Goal: Information Seeking & Learning: Compare options

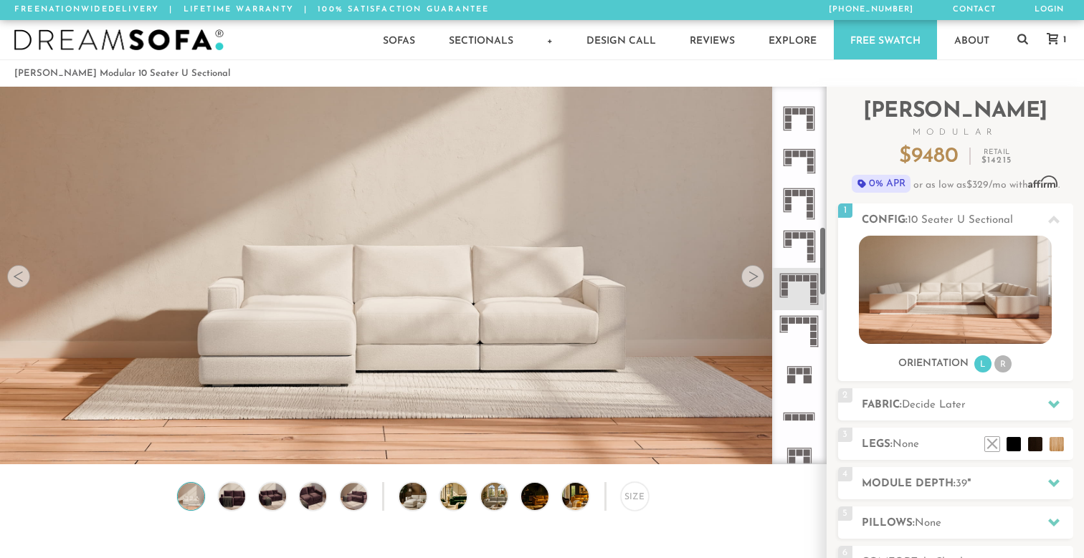
scroll to position [761, 0]
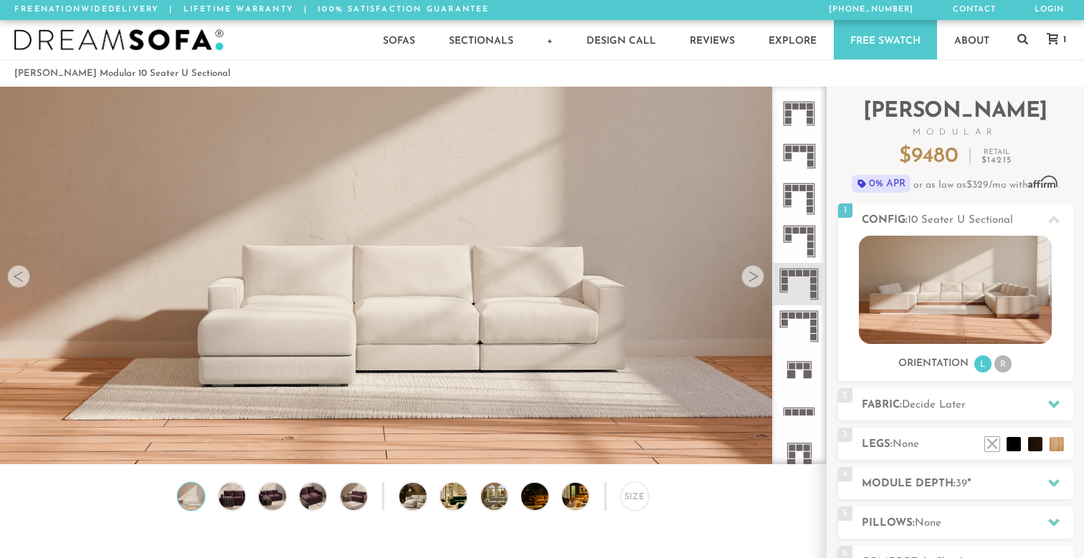
click at [802, 291] on icon at bounding box center [799, 284] width 42 height 42
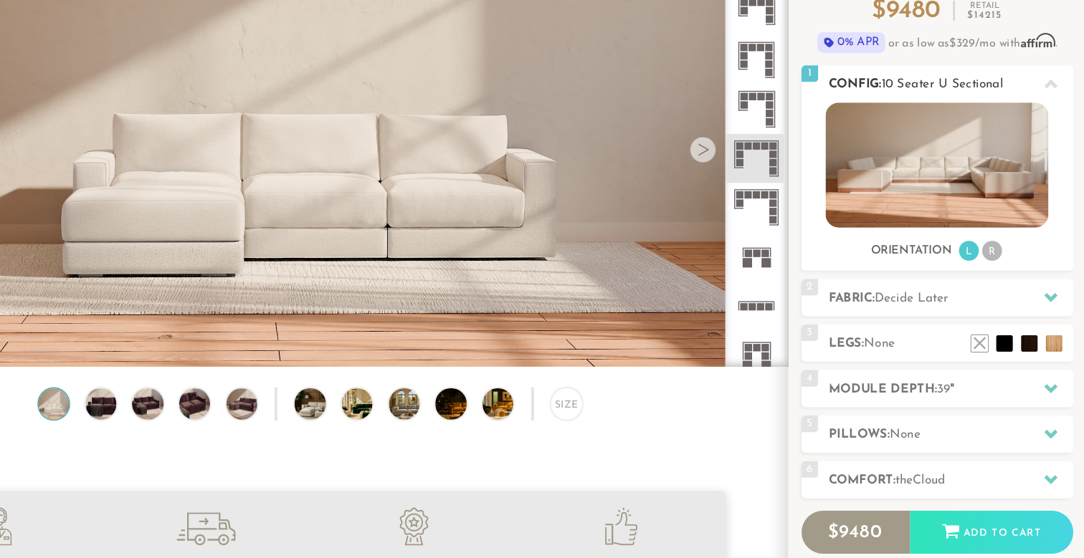
scroll to position [90, 0]
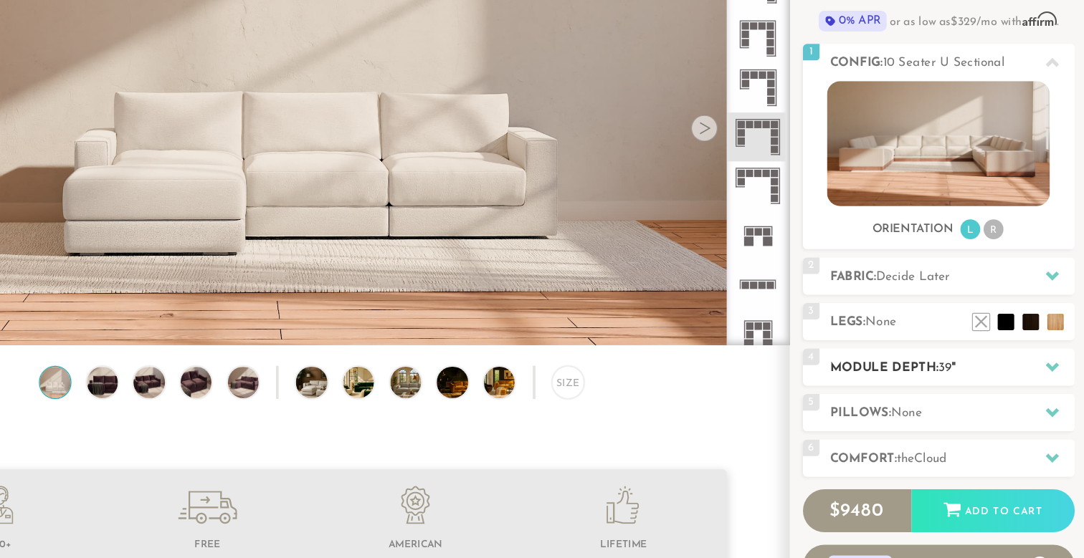
click at [862, 386] on h2 "Module Depth: 39 "" at bounding box center [967, 394] width 211 height 16
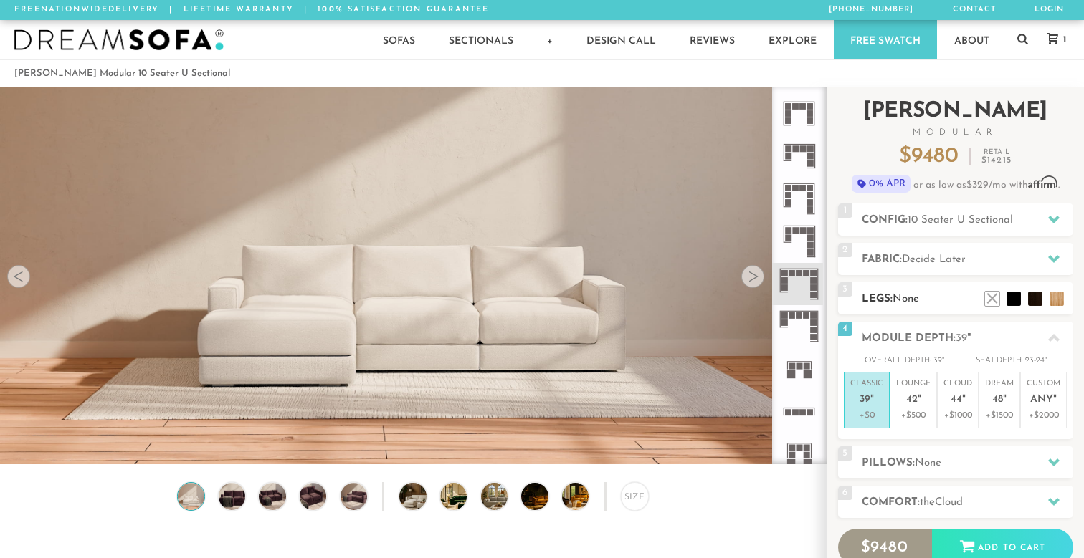
scroll to position [0, 0]
click at [908, 224] on h2 "Config: 10 Seater U Sectional" at bounding box center [967, 220] width 211 height 16
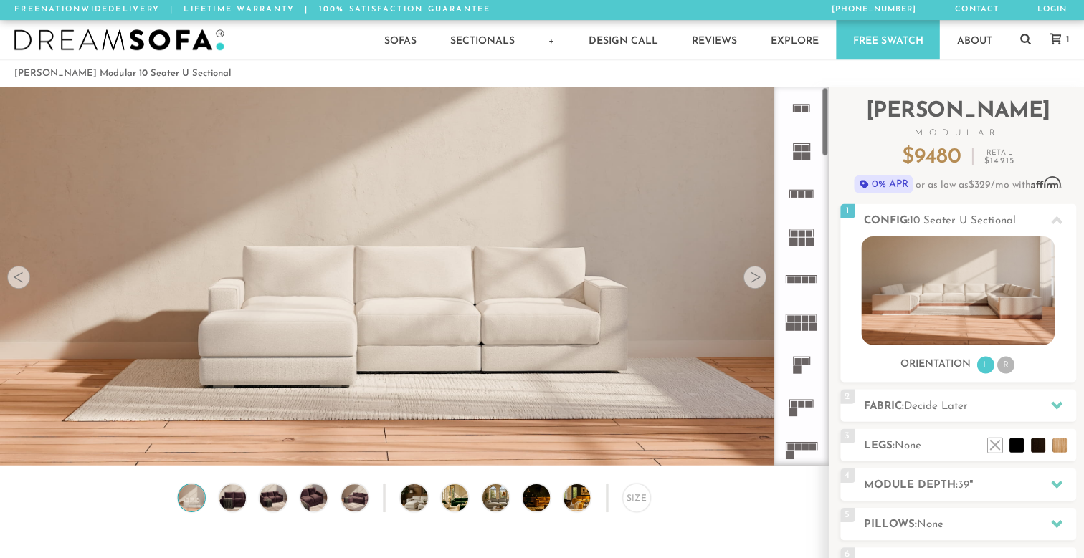
click at [799, 96] on icon at bounding box center [799, 108] width 42 height 42
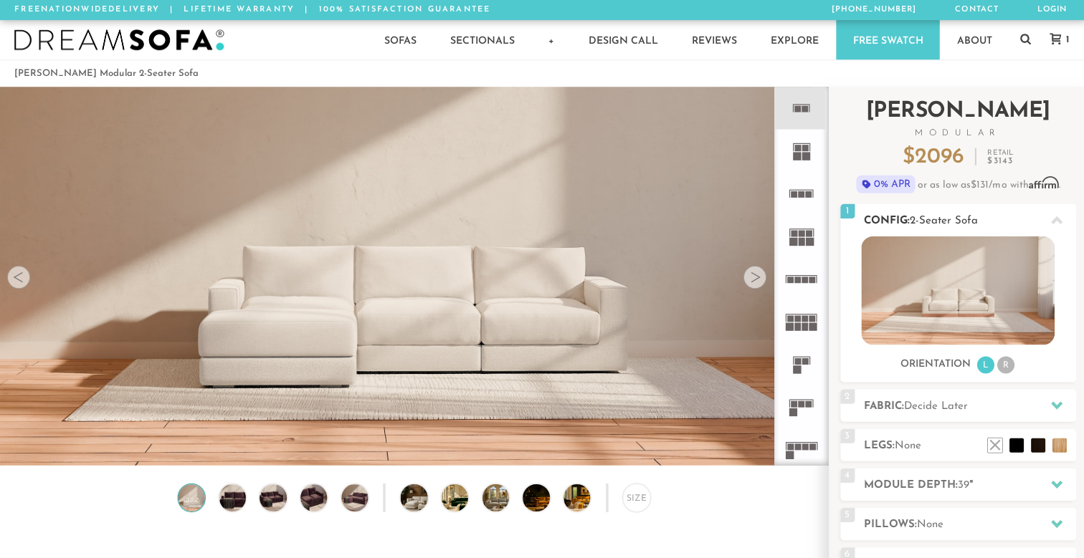
click at [972, 277] on img at bounding box center [955, 290] width 193 height 108
click at [796, 151] on icon at bounding box center [799, 150] width 42 height 42
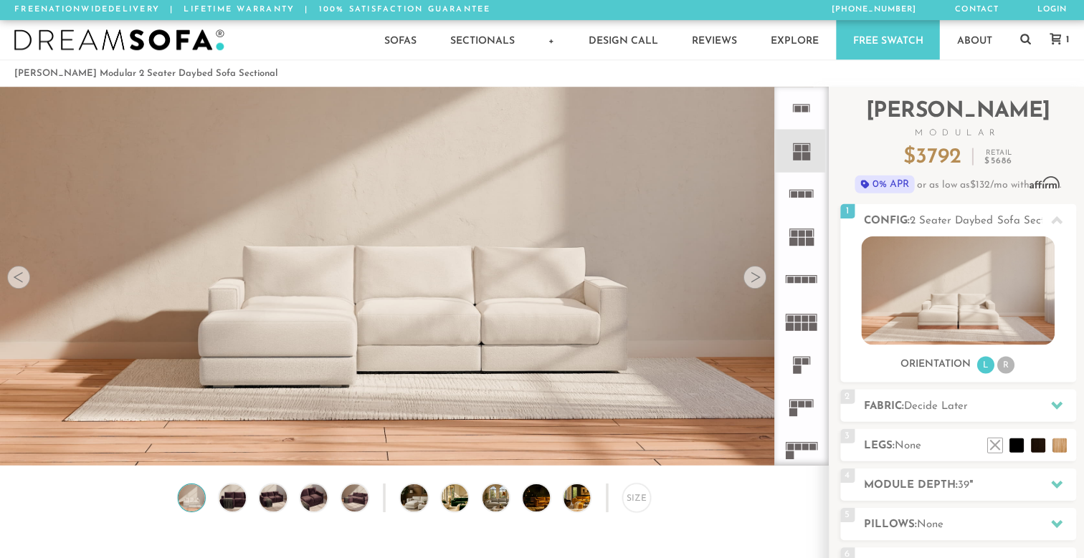
click at [797, 220] on icon at bounding box center [799, 235] width 42 height 42
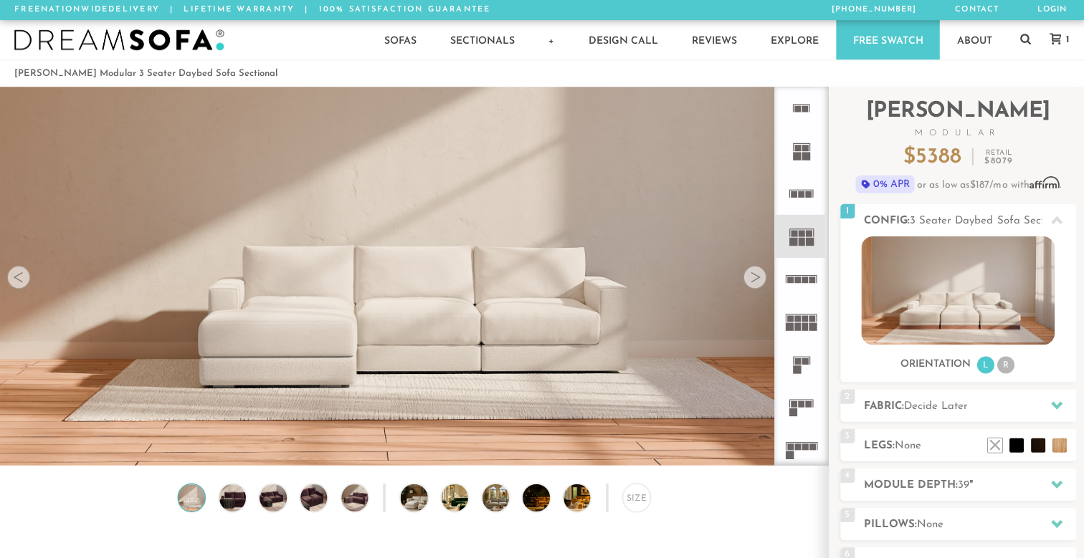
click at [798, 267] on icon at bounding box center [799, 278] width 42 height 42
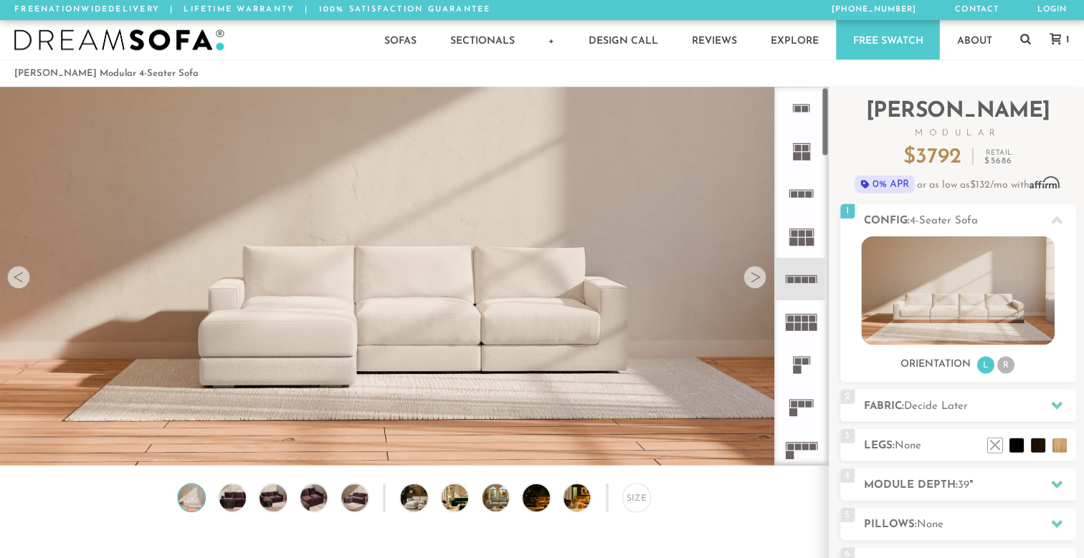
click at [804, 196] on rect at bounding box center [807, 194] width 6 height 6
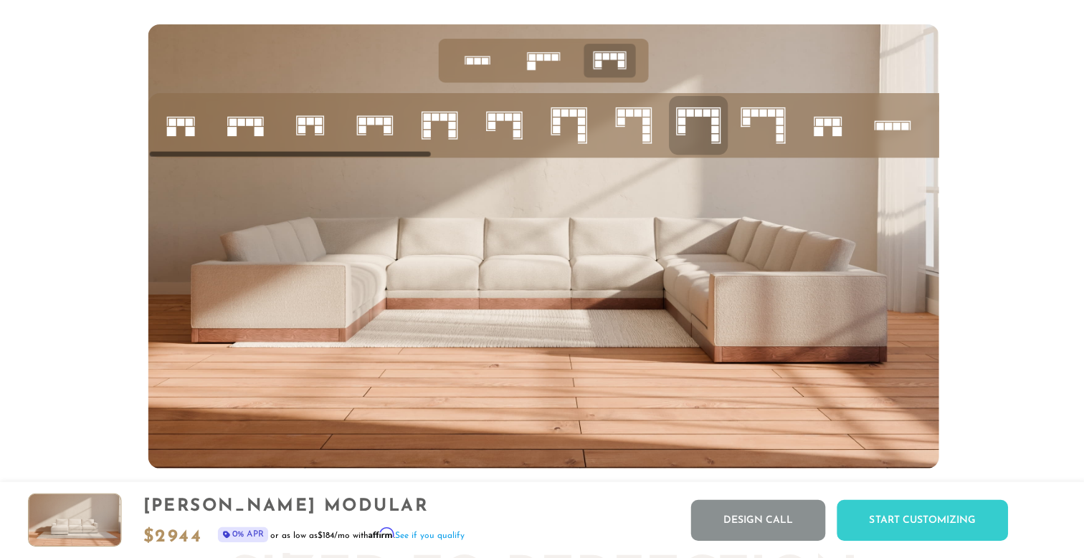
scroll to position [5690, 0]
click at [179, 112] on icon at bounding box center [180, 126] width 49 height 49
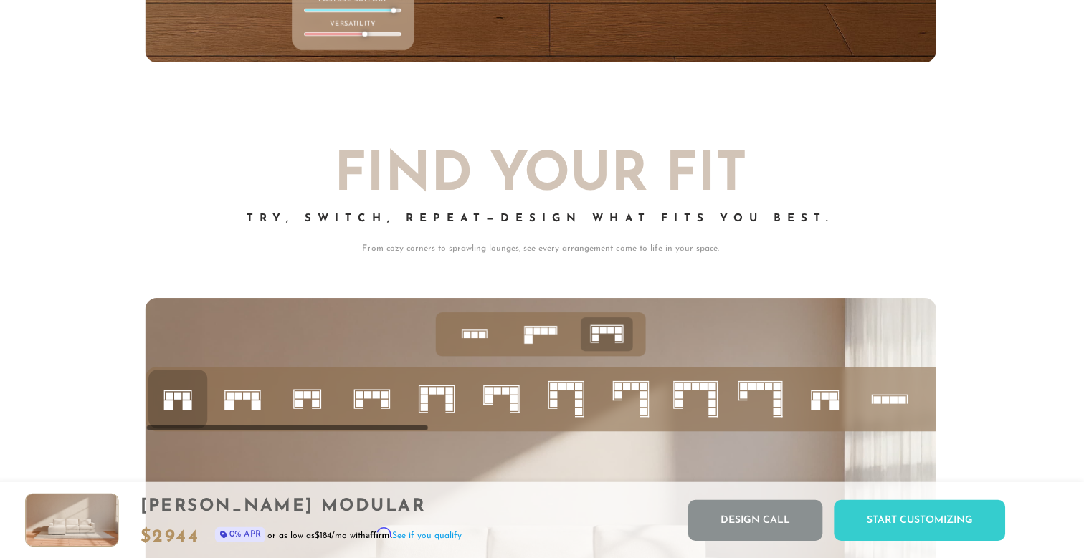
scroll to position [5413, 0]
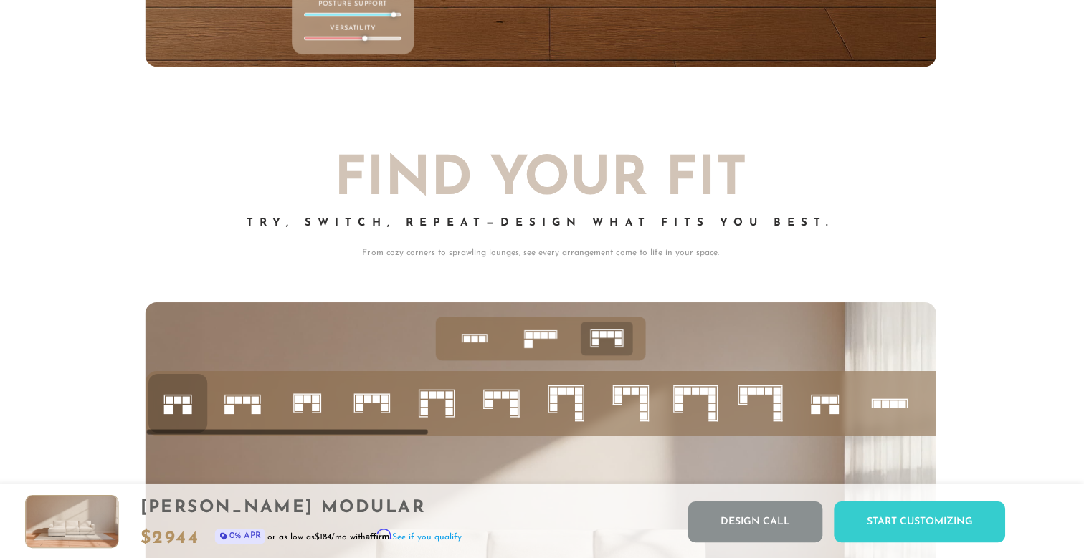
click at [256, 401] on rect at bounding box center [256, 399] width 7 height 7
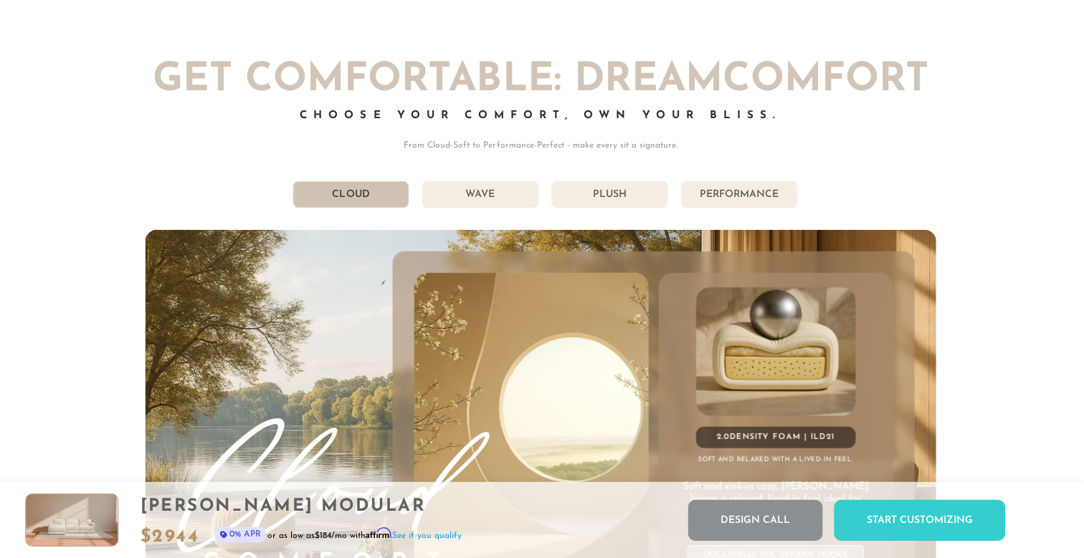
scroll to position [7627, 0]
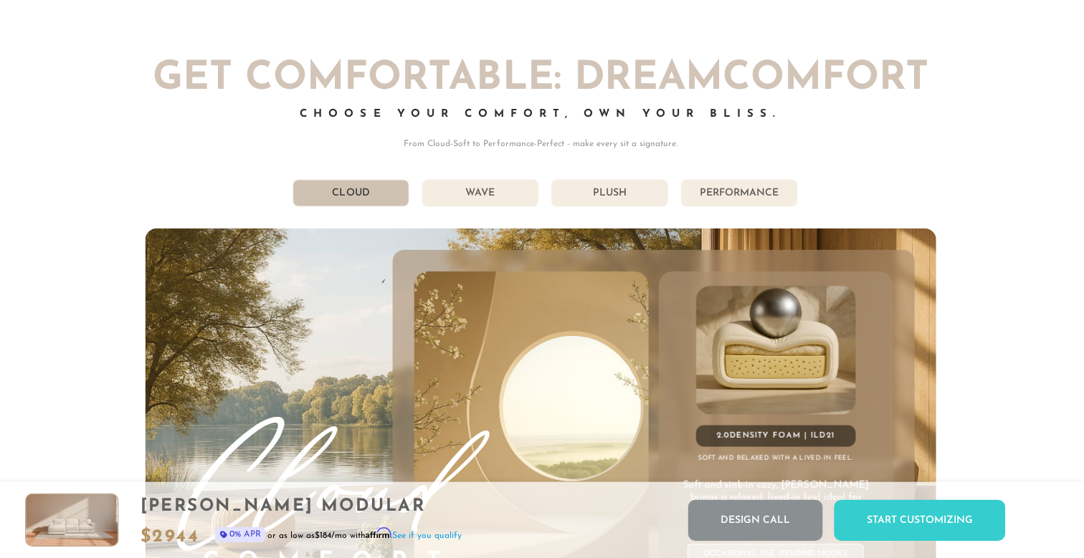
click at [656, 186] on li "Plush" at bounding box center [611, 194] width 116 height 27
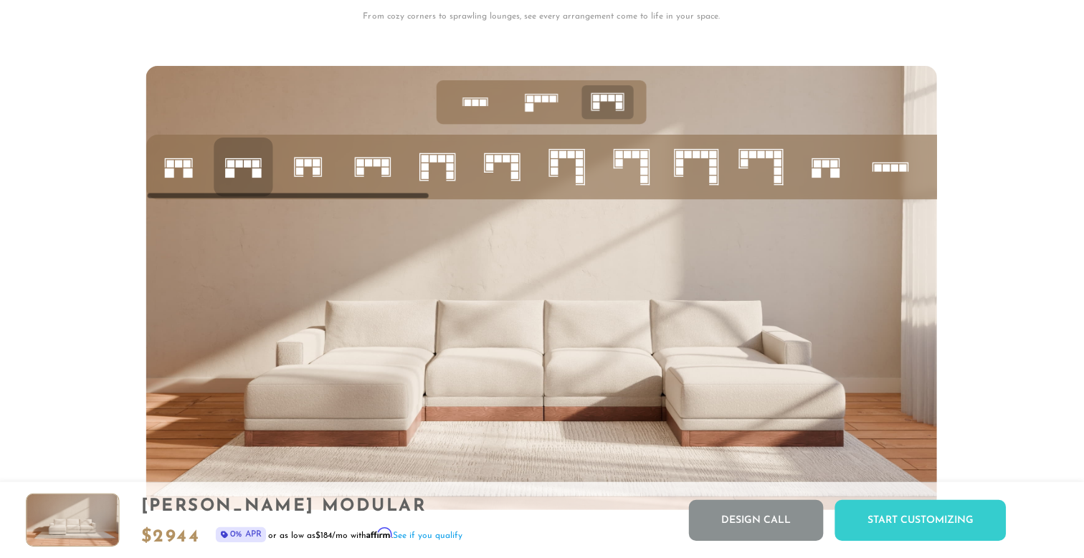
scroll to position [5658, 0]
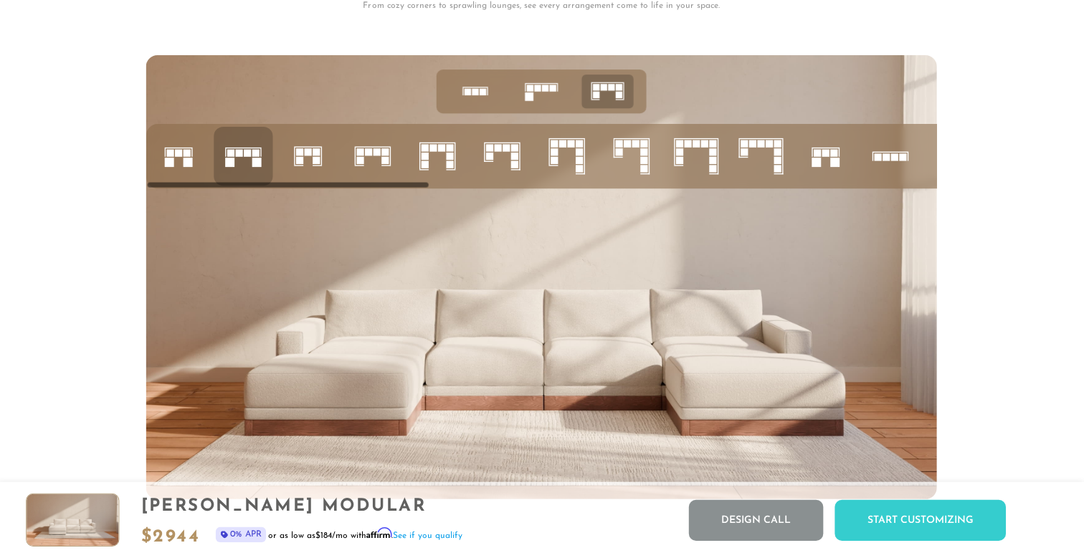
click at [692, 166] on icon at bounding box center [696, 157] width 49 height 49
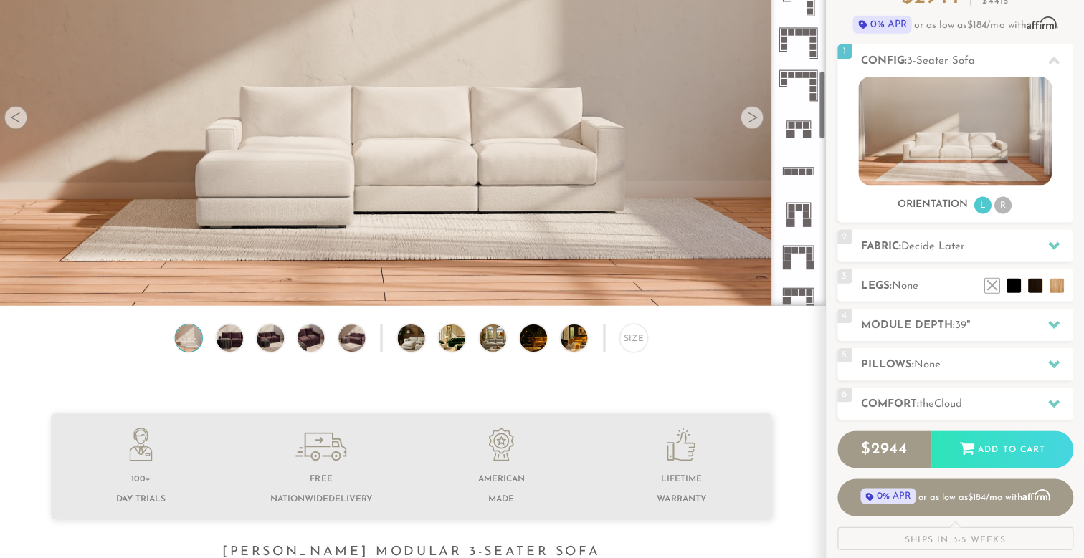
scroll to position [720, 0]
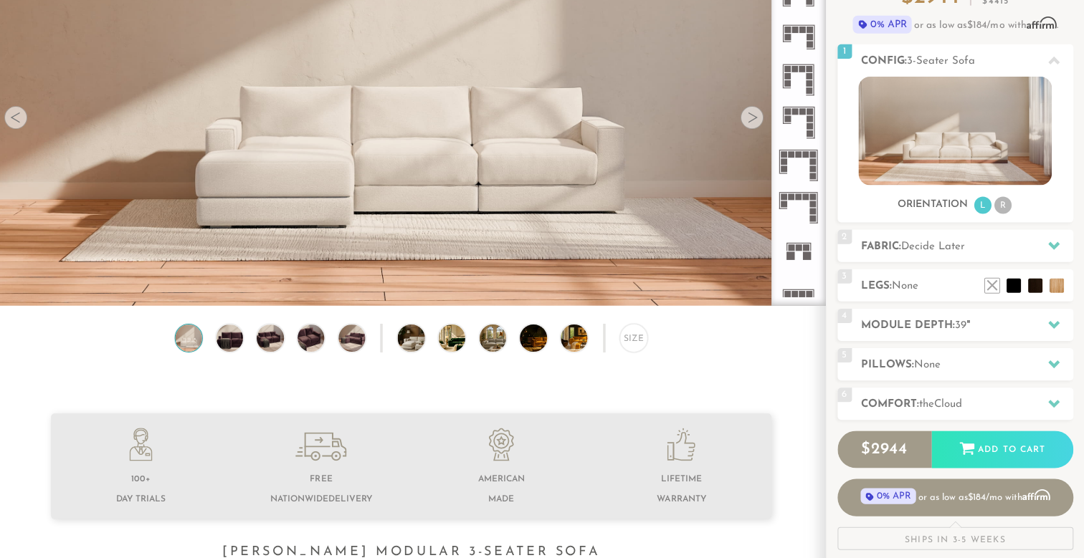
click at [804, 166] on icon at bounding box center [799, 167] width 42 height 42
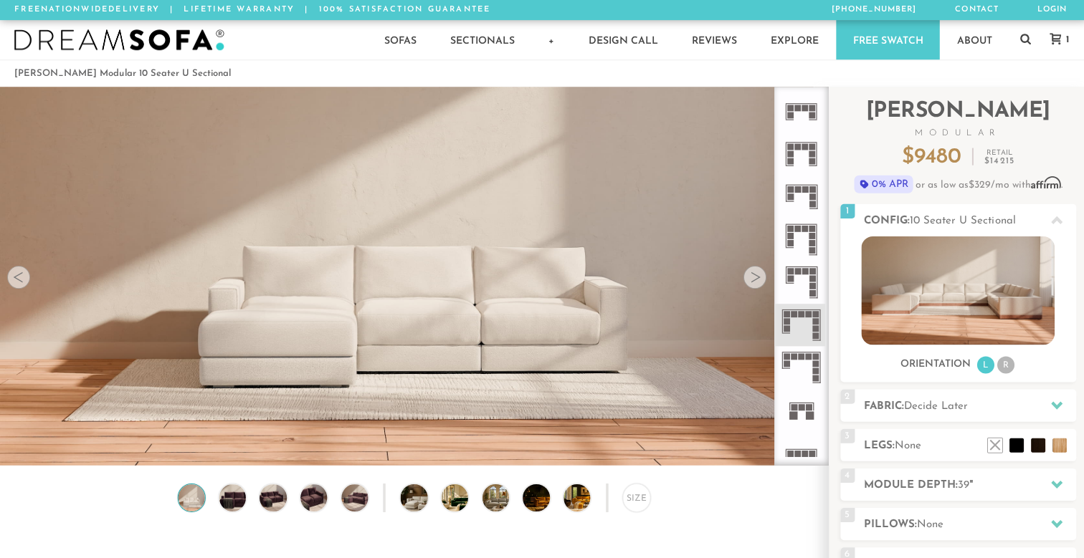
click at [810, 243] on rect at bounding box center [810, 242] width 6 height 6
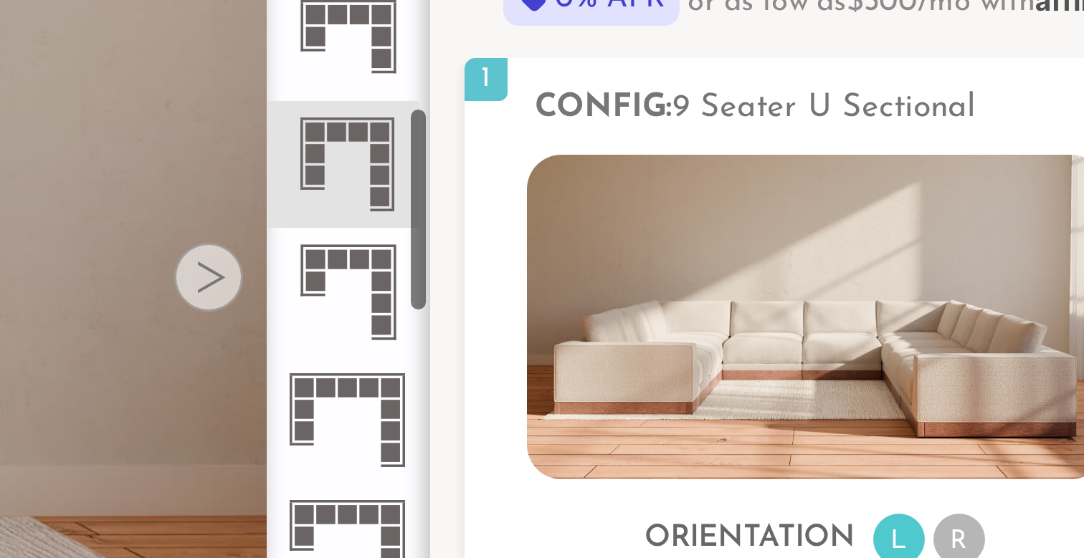
click at [811, 318] on rect at bounding box center [814, 321] width 6 height 6
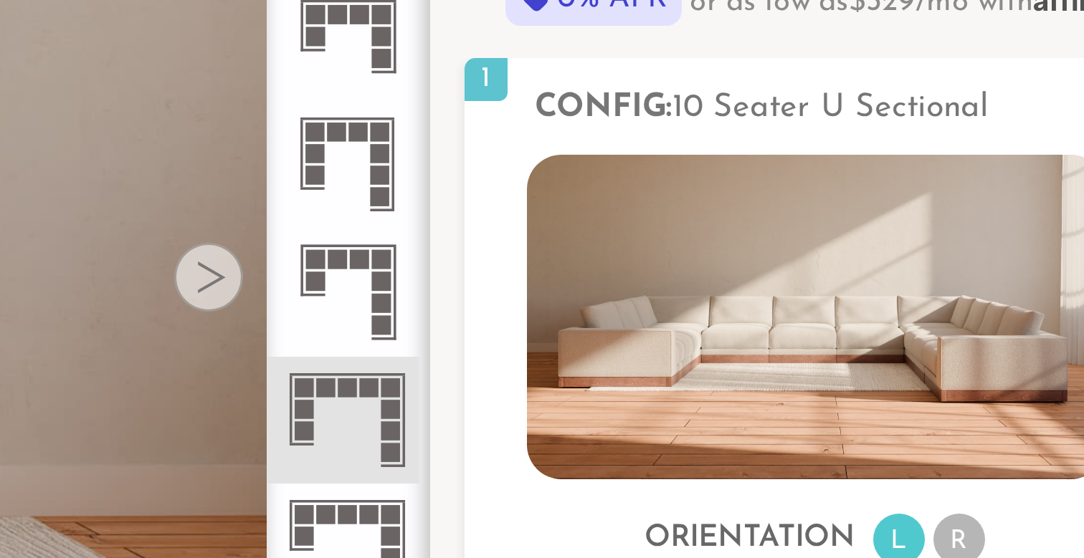
click at [778, 260] on icon at bounding box center [799, 281] width 42 height 42
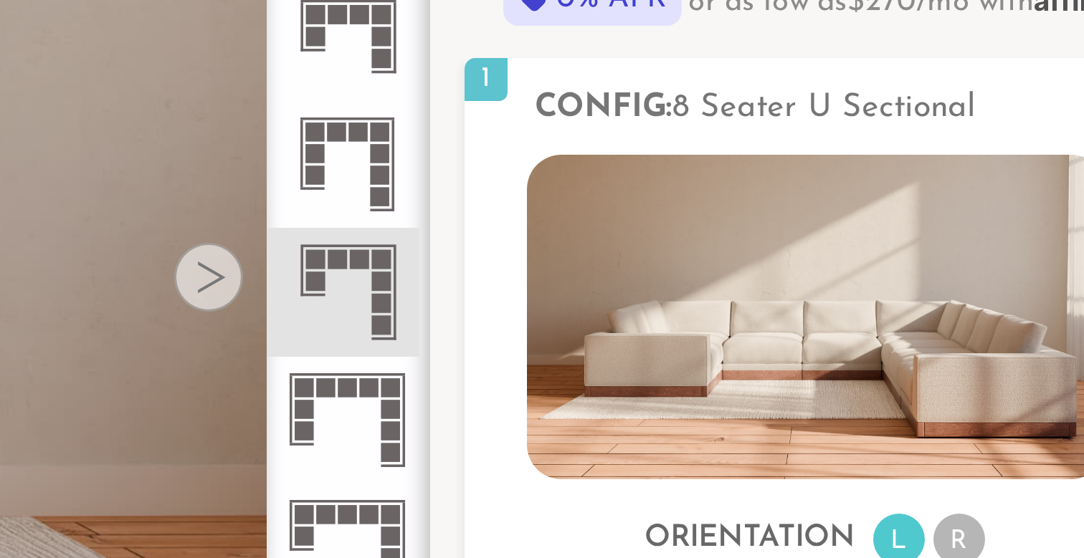
click at [778, 303] on icon at bounding box center [799, 324] width 42 height 42
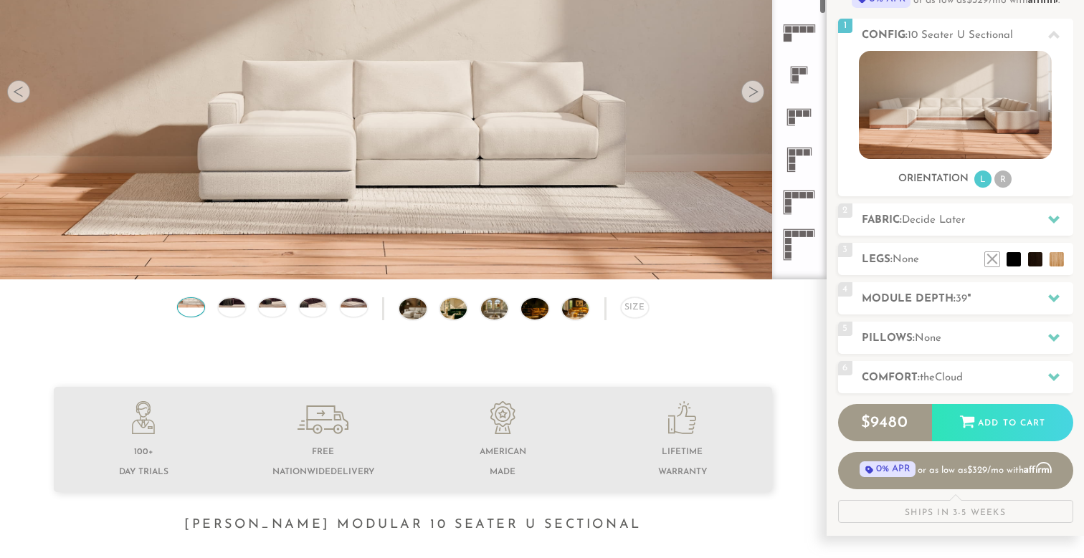
scroll to position [234, 0]
click at [801, 208] on icon at bounding box center [799, 199] width 42 height 42
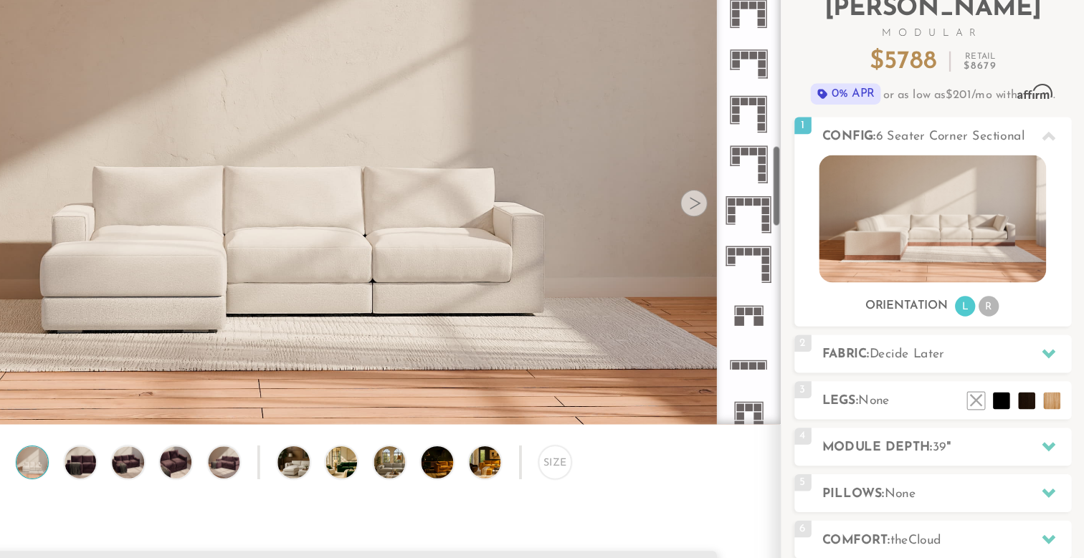
scroll to position [748, 0]
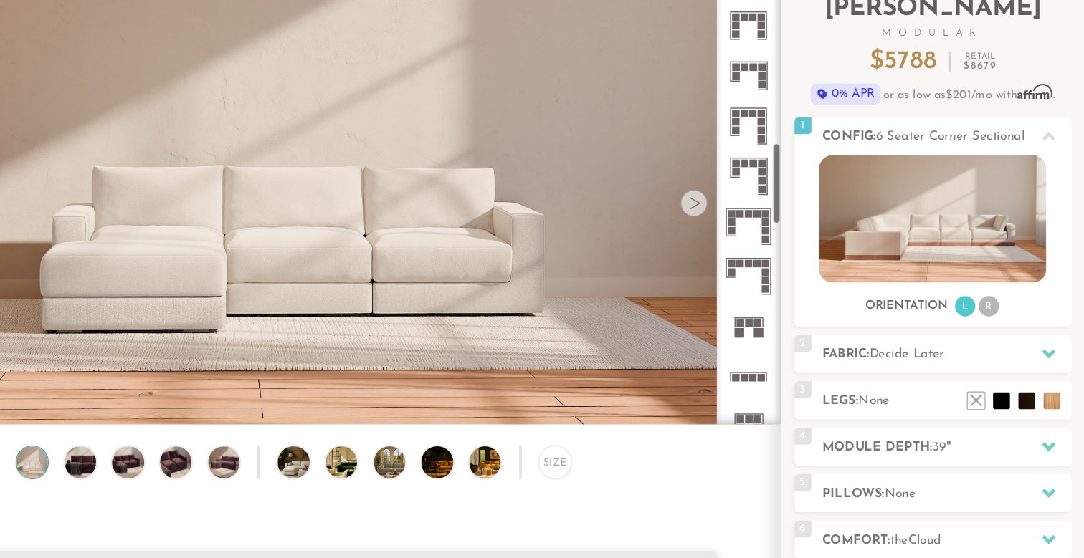
click at [778, 195] on icon at bounding box center [799, 192] width 42 height 42
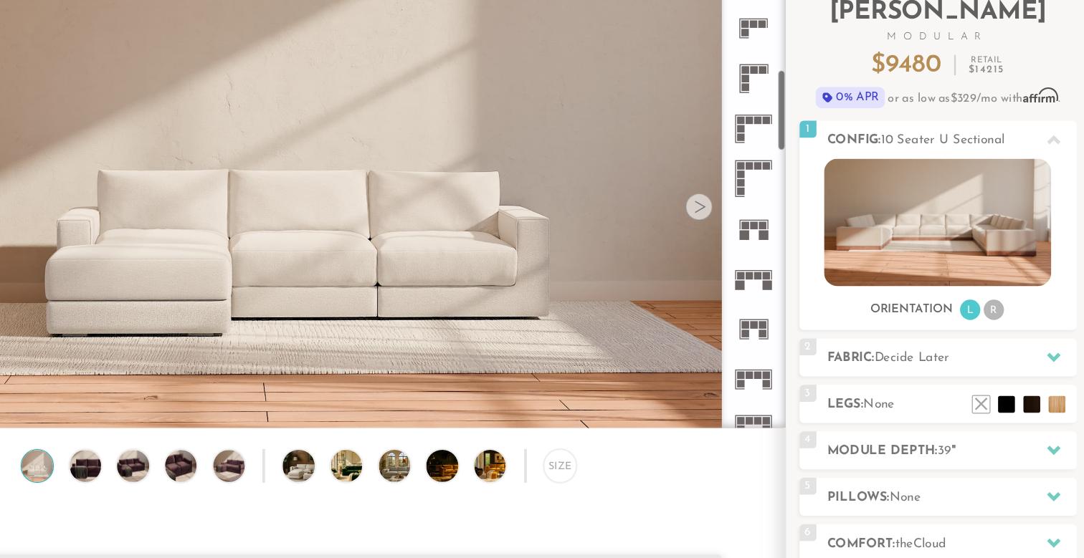
scroll to position [381, 0]
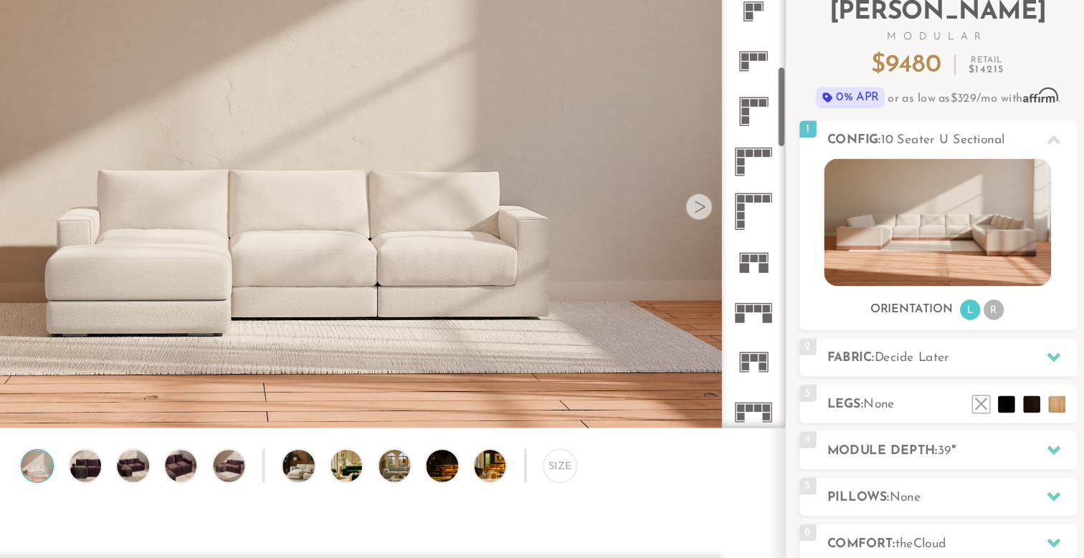
click at [778, 163] on icon at bounding box center [799, 179] width 42 height 42
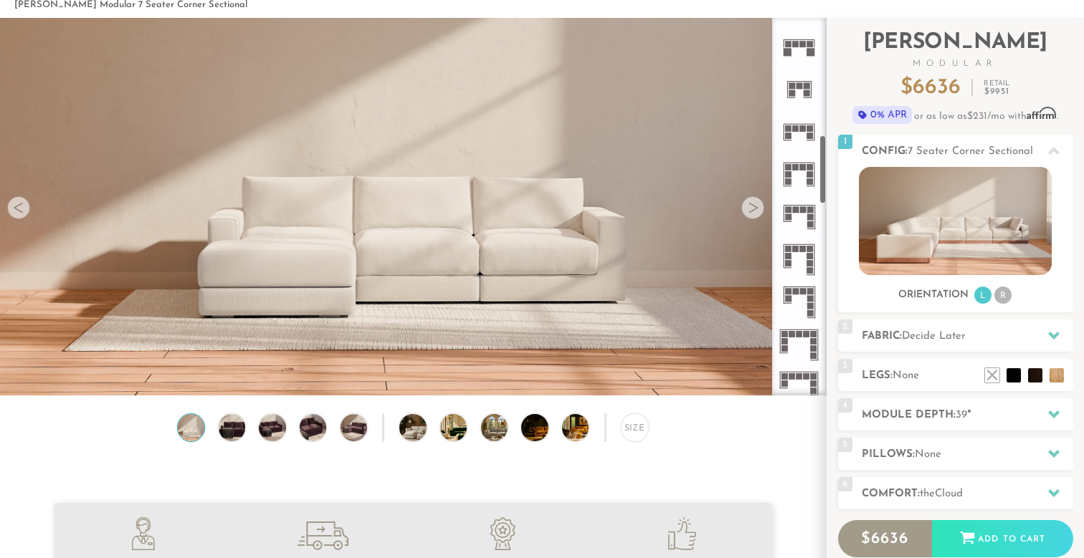
scroll to position [633, 0]
click at [819, 346] on ul at bounding box center [799, 407] width 54 height 2044
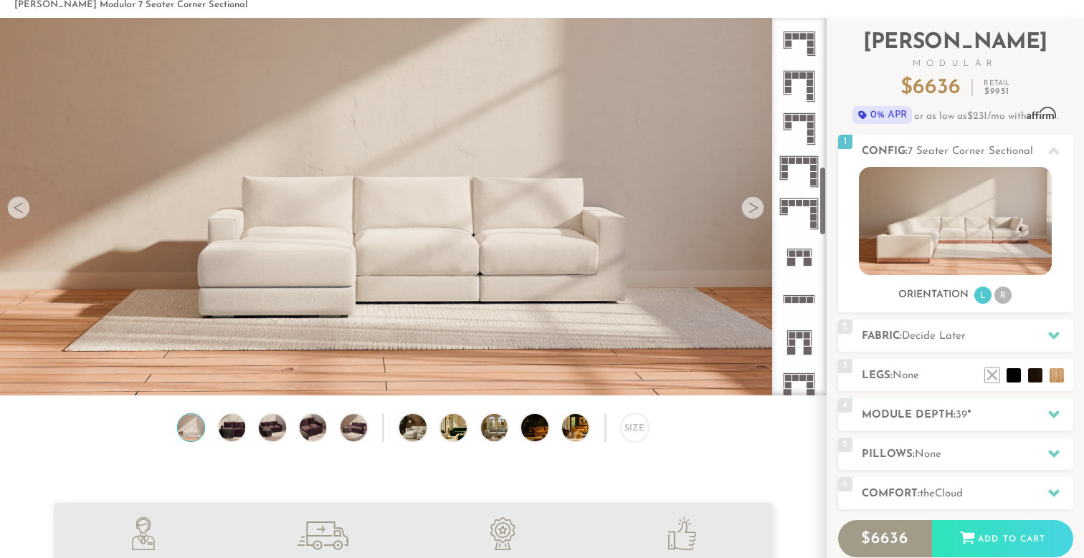
scroll to position [799, 0]
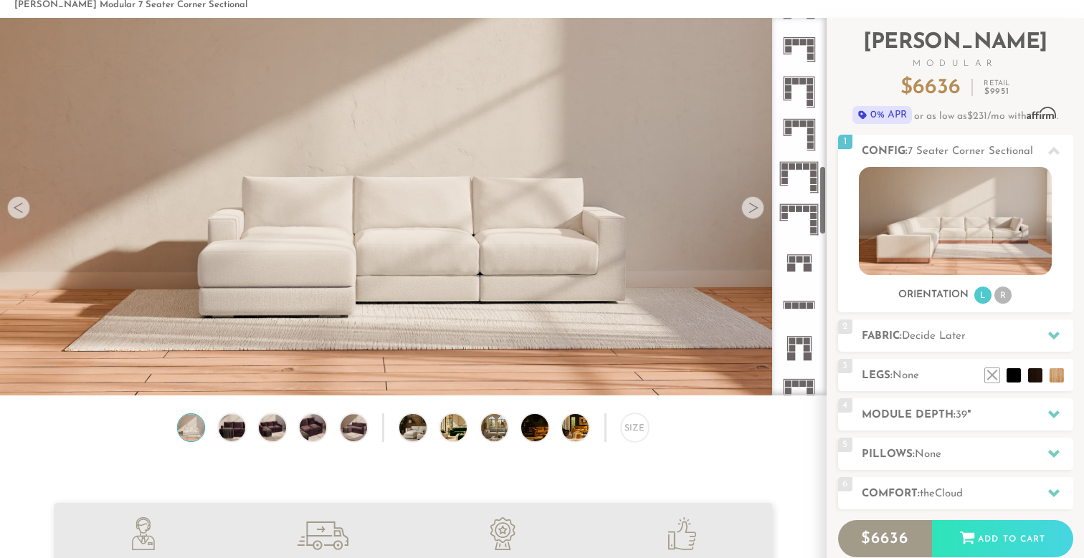
click at [807, 176] on icon at bounding box center [799, 177] width 42 height 42
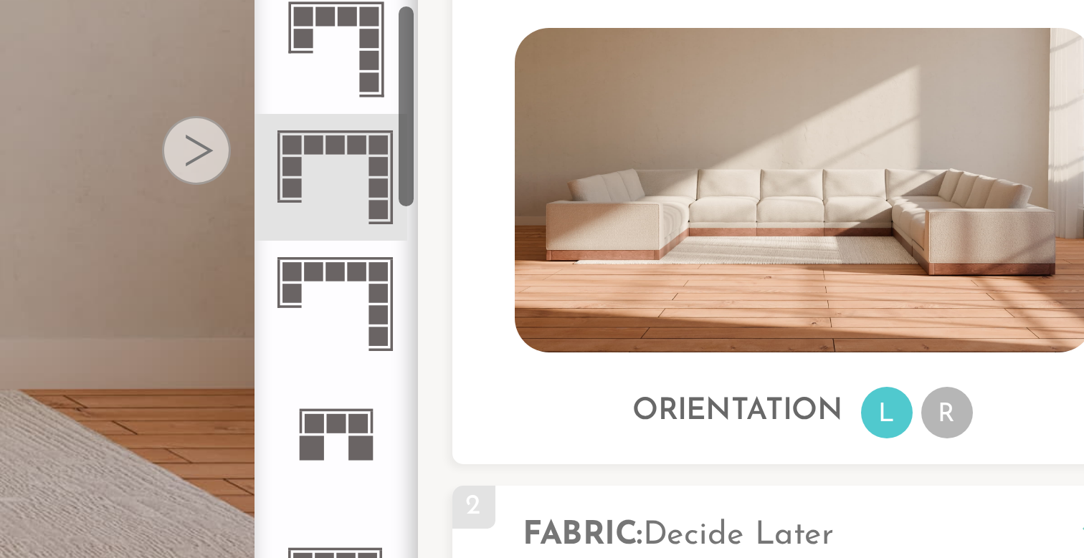
scroll to position [760, 0]
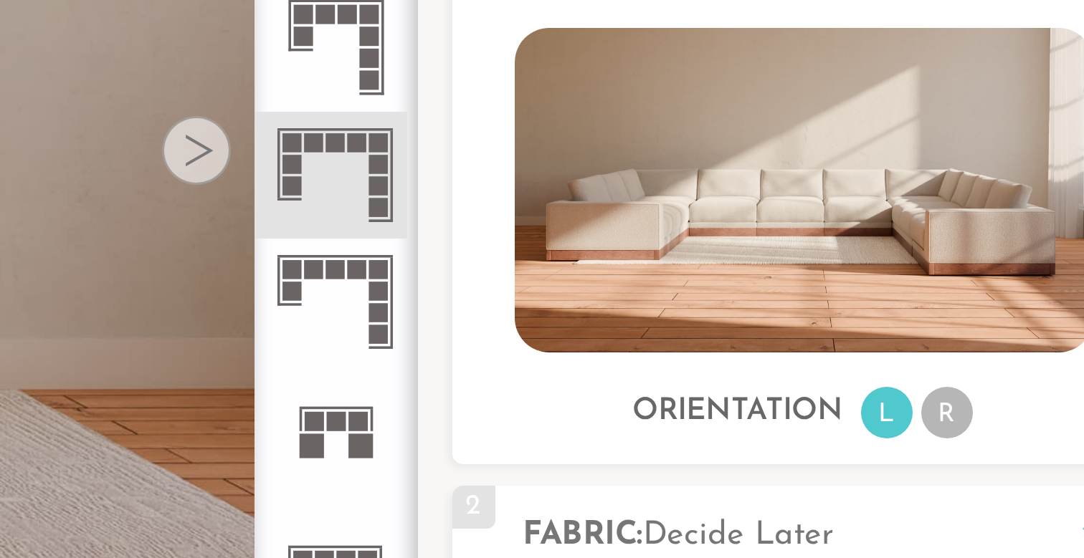
click at [778, 270] on icon at bounding box center [799, 291] width 42 height 42
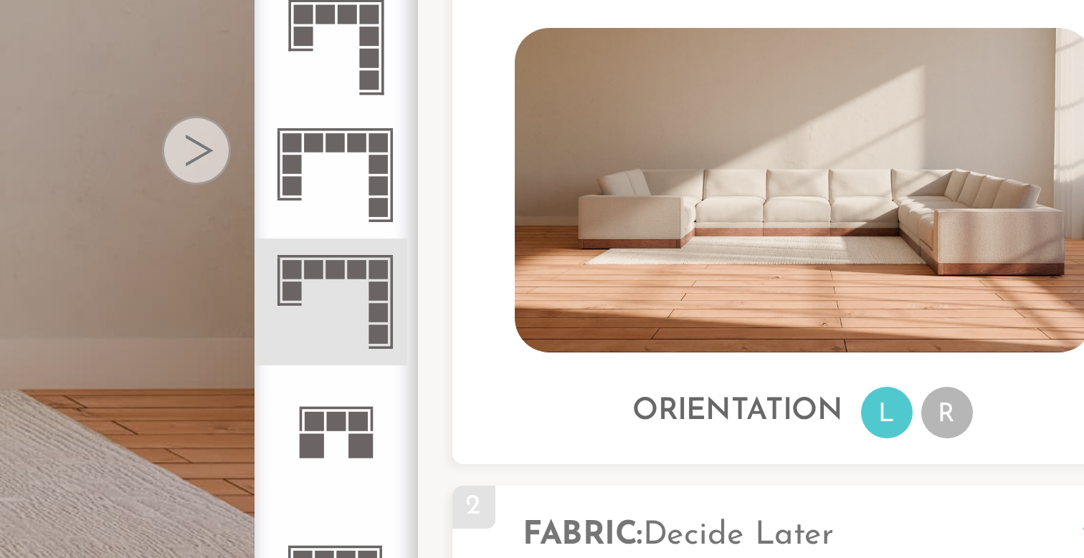
click at [811, 242] on rect at bounding box center [814, 245] width 6 height 6
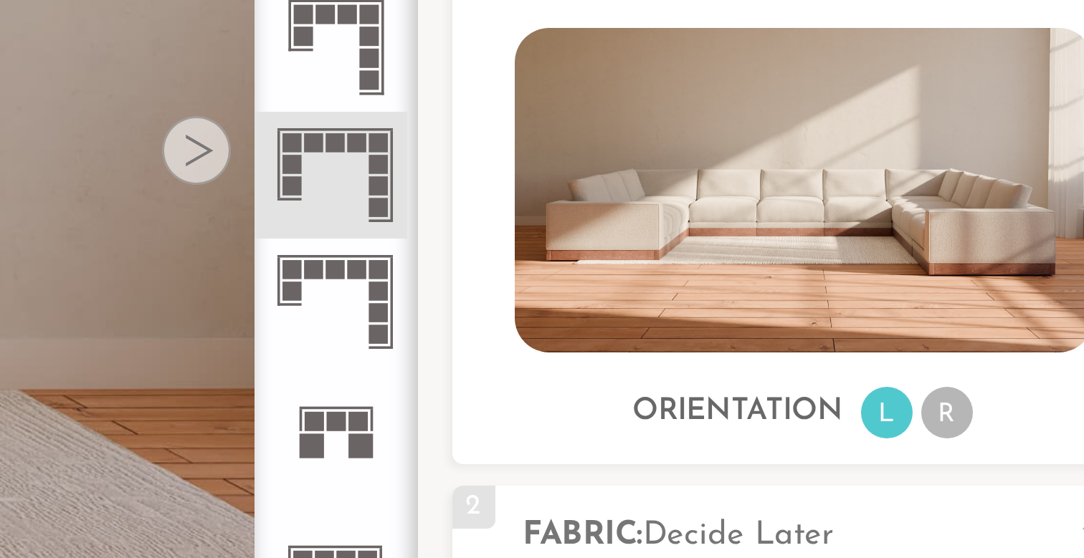
click at [807, 199] on rect at bounding box center [810, 202] width 6 height 6
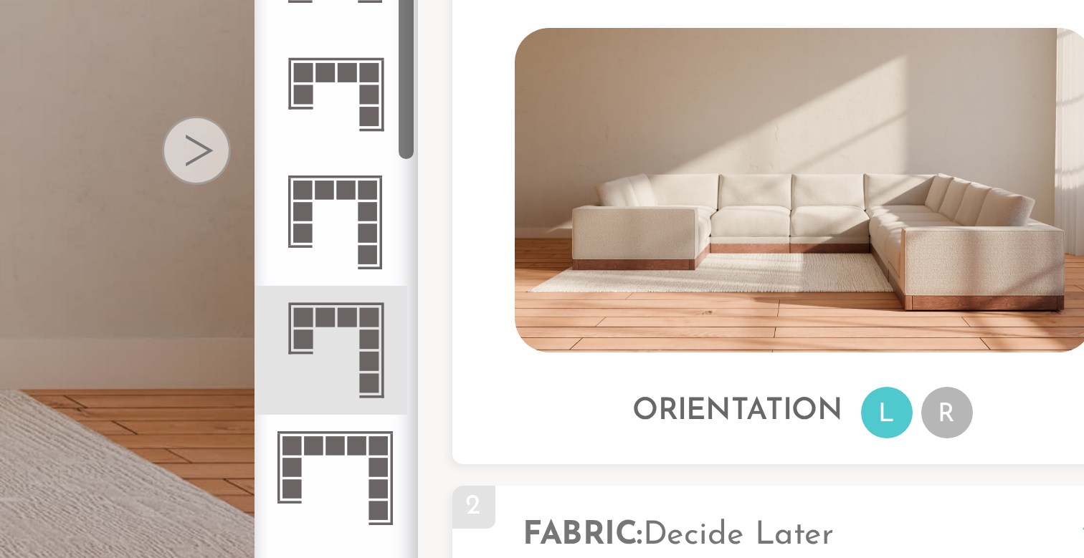
scroll to position [656, 0]
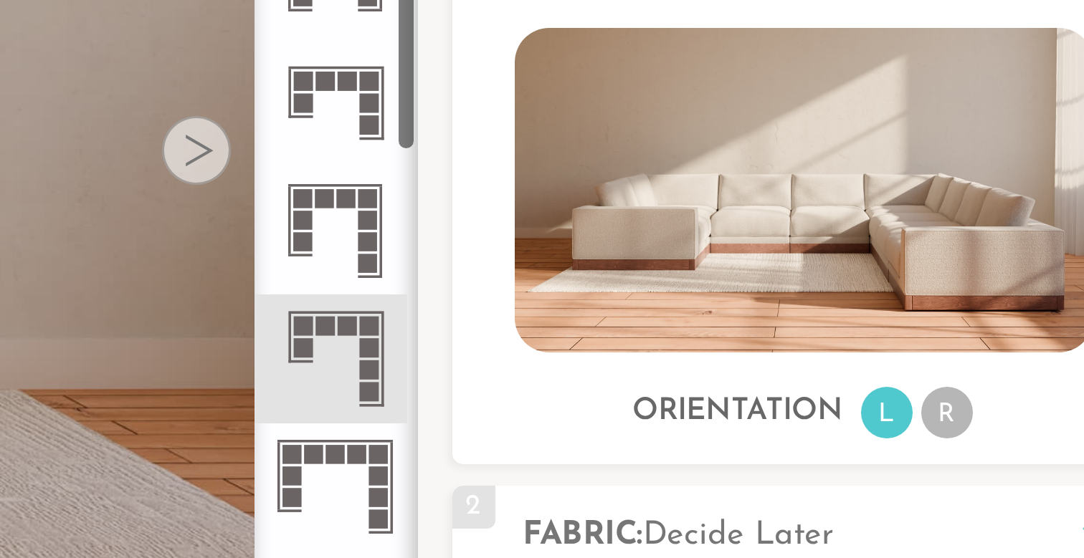
click at [800, 254] on rect at bounding box center [803, 257] width 6 height 6
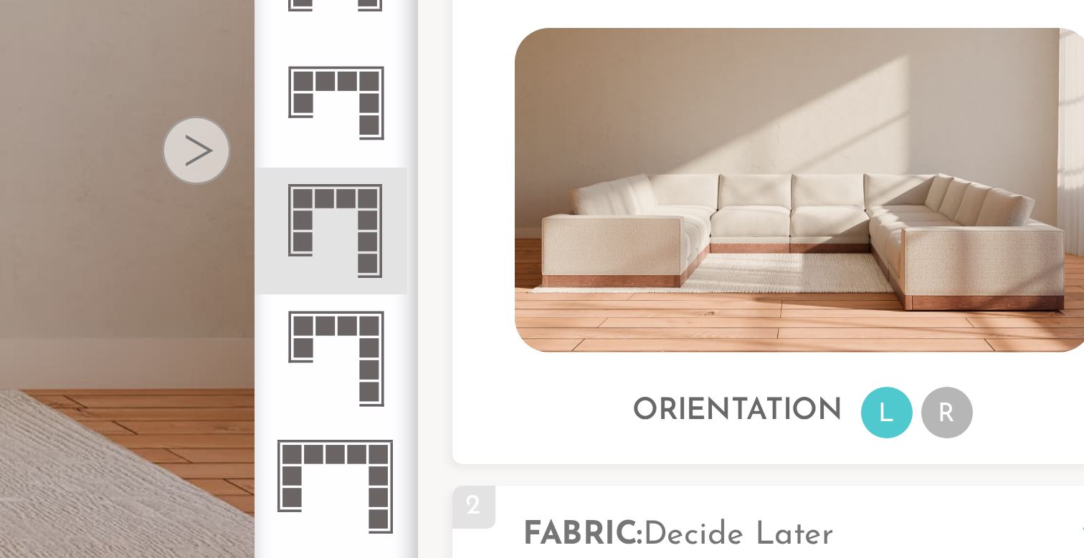
click at [778, 332] on icon at bounding box center [799, 353] width 42 height 42
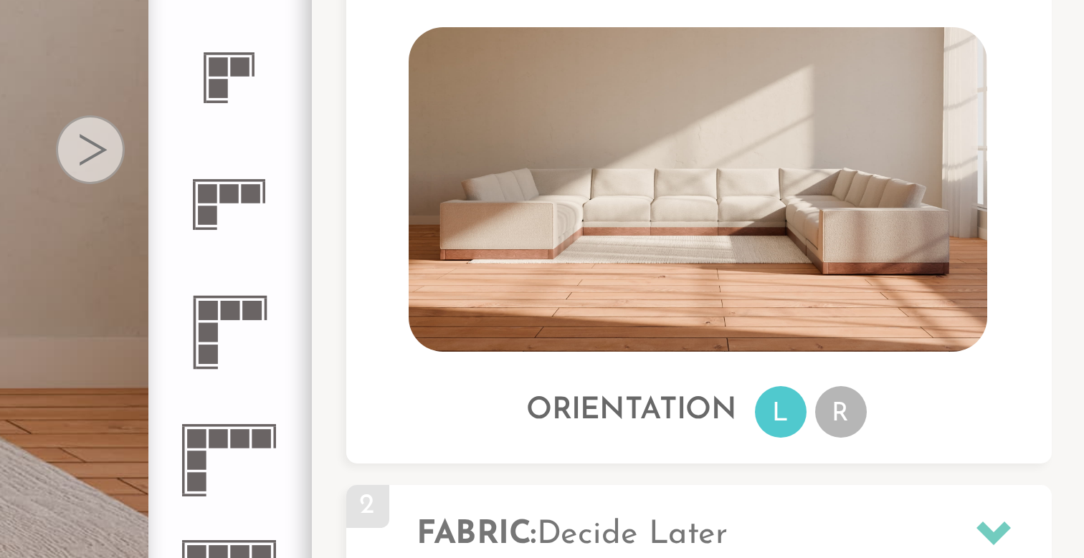
scroll to position [235, 0]
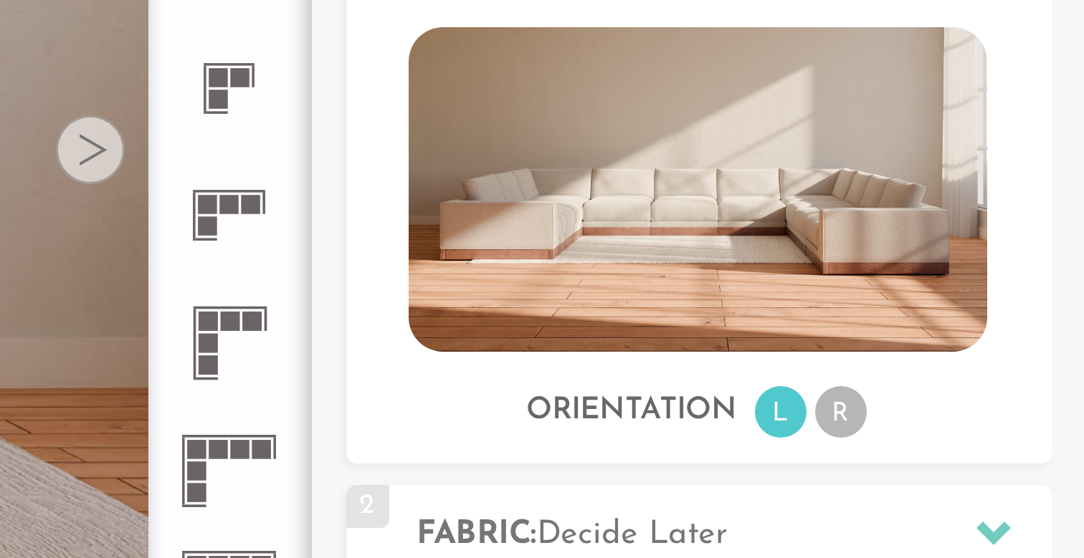
click at [792, 338] on rect at bounding box center [795, 341] width 6 height 6
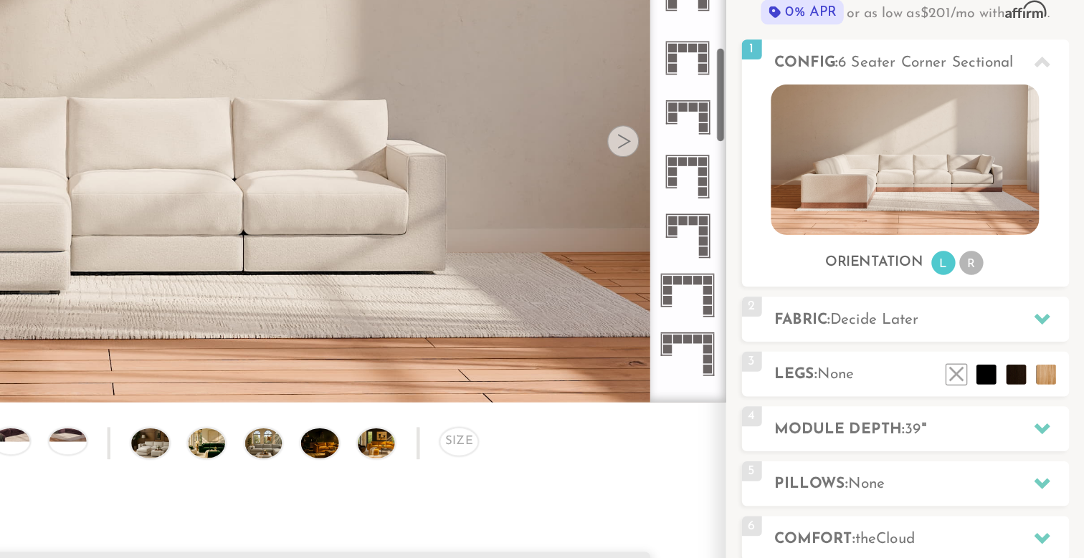
scroll to position [660, 0]
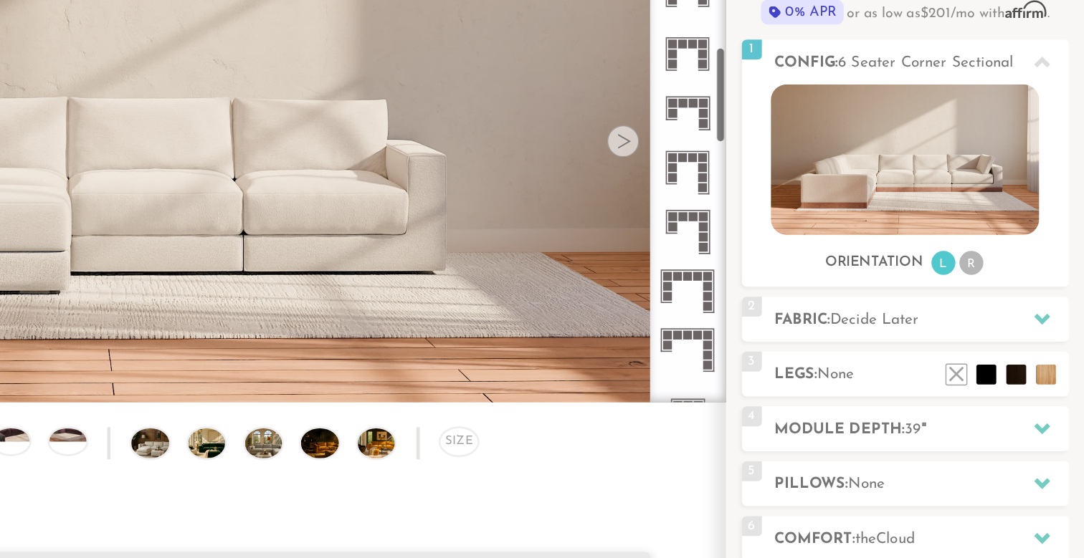
click at [778, 205] on icon at bounding box center [799, 210] width 42 height 42
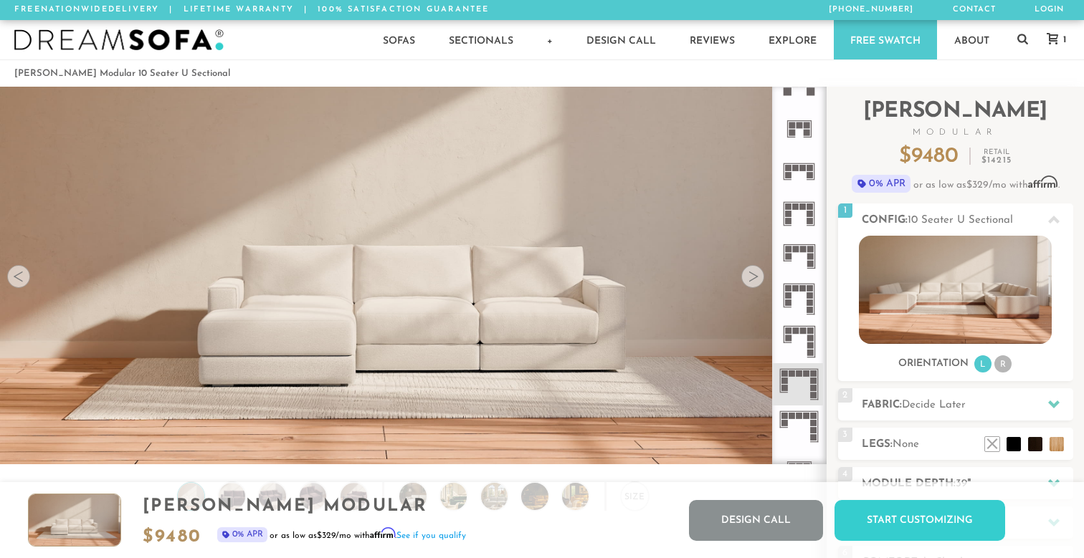
scroll to position [54, 0]
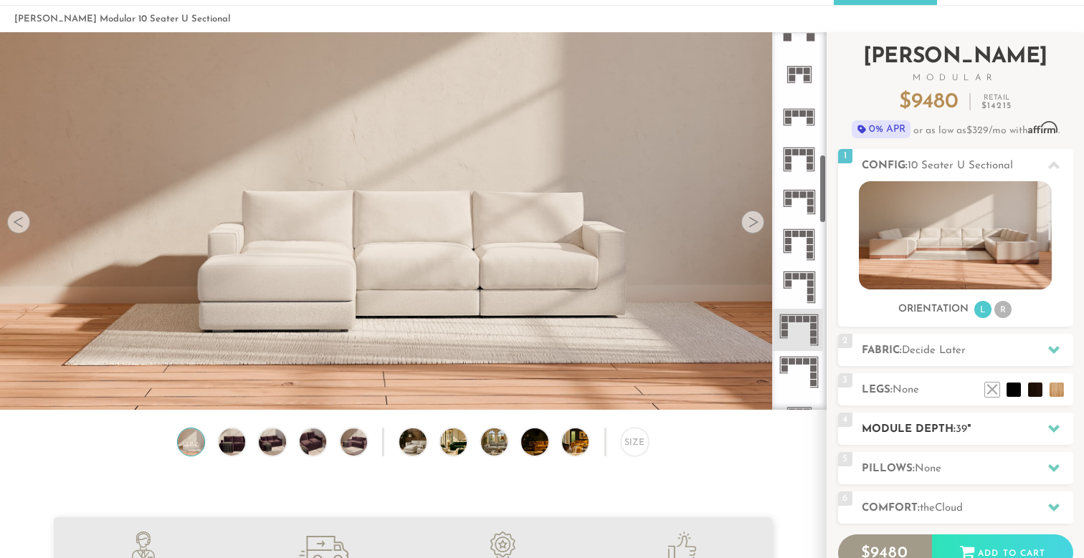
click at [963, 416] on div "4 Module Depth: 39 "" at bounding box center [955, 429] width 235 height 32
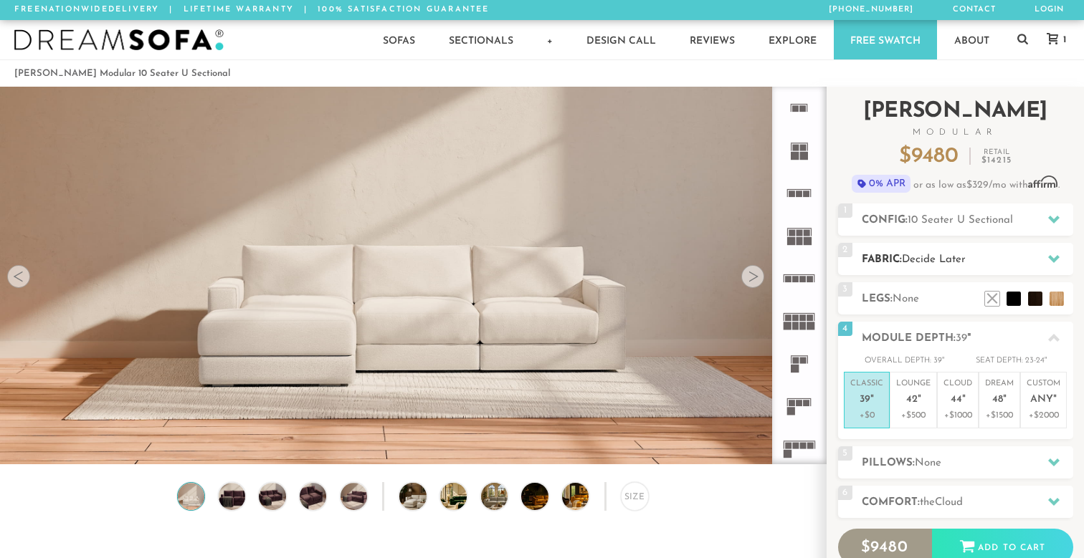
scroll to position [9, 0]
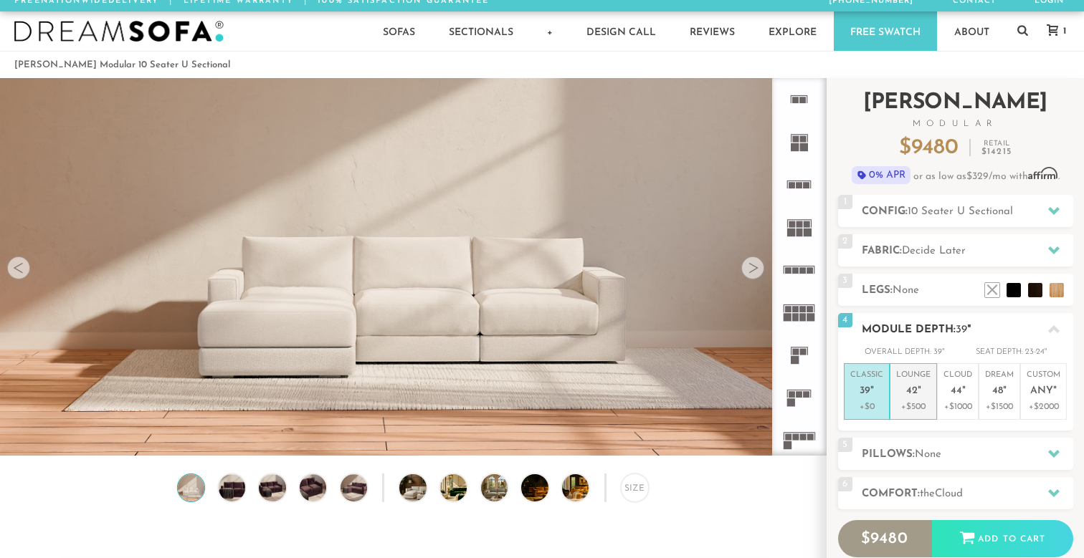
click at [909, 395] on span "42" at bounding box center [911, 392] width 11 height 12
click at [870, 387] on em """ at bounding box center [872, 392] width 4 height 12
click at [902, 388] on p "Lounge 42 "" at bounding box center [913, 385] width 34 height 31
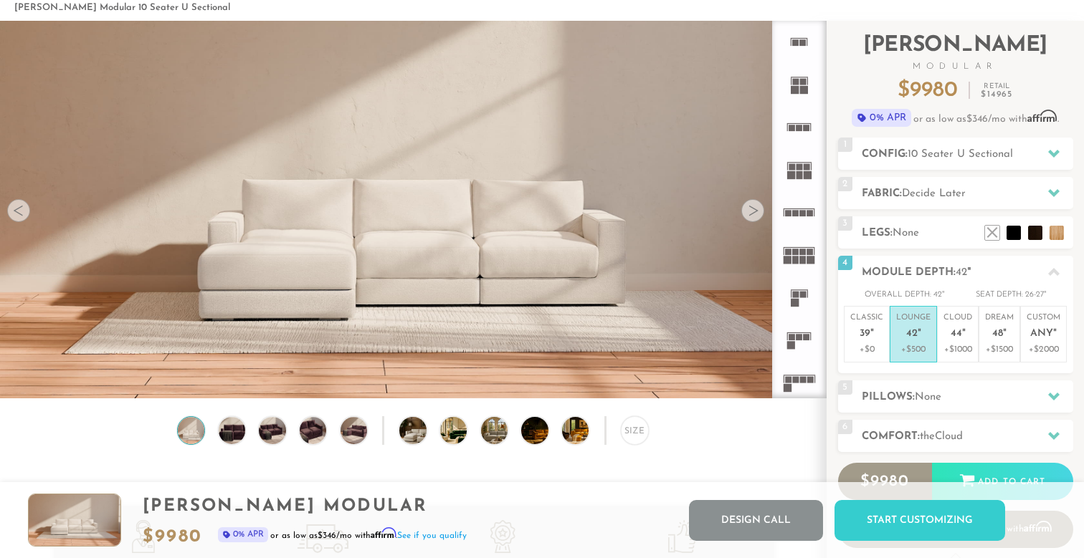
scroll to position [65, 0]
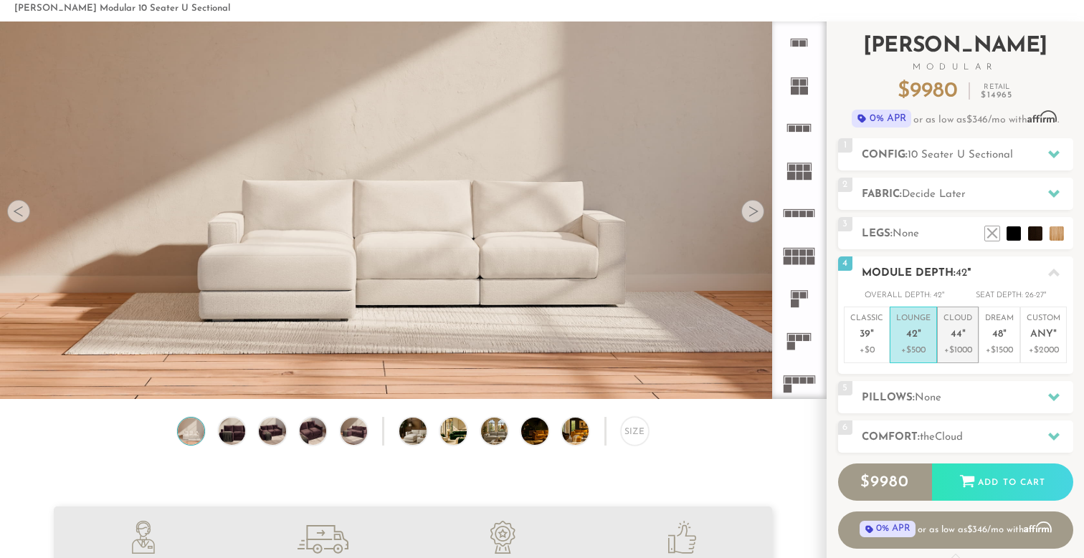
click at [948, 324] on p "Cloud 44 "" at bounding box center [957, 328] width 29 height 31
click at [923, 326] on p "Lounge 42 "" at bounding box center [913, 328] width 34 height 31
click at [887, 340] on li "Classic 39 " +$0" at bounding box center [867, 335] width 46 height 57
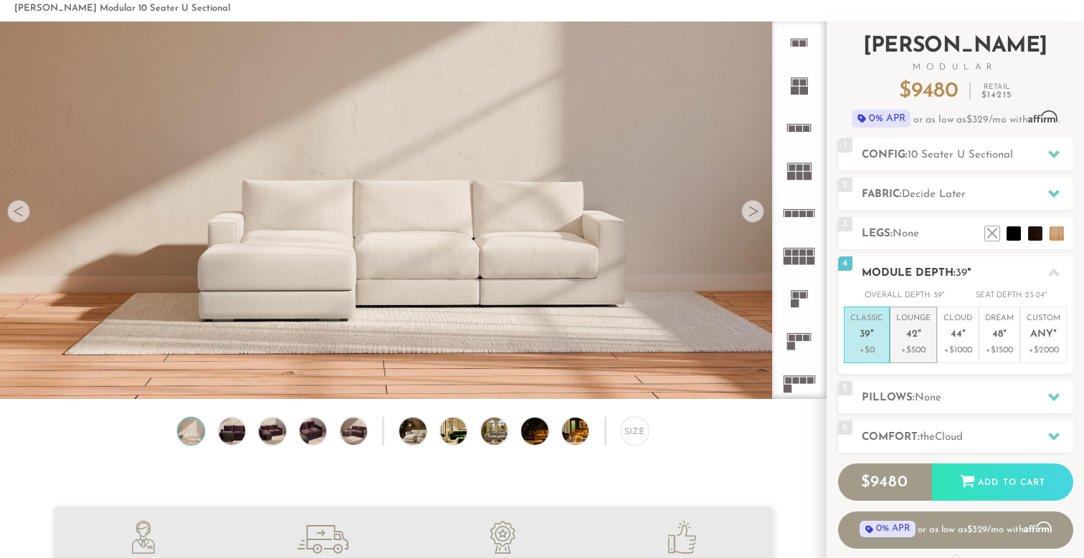
click at [906, 341] on p "Lounge 42 "" at bounding box center [913, 328] width 34 height 31
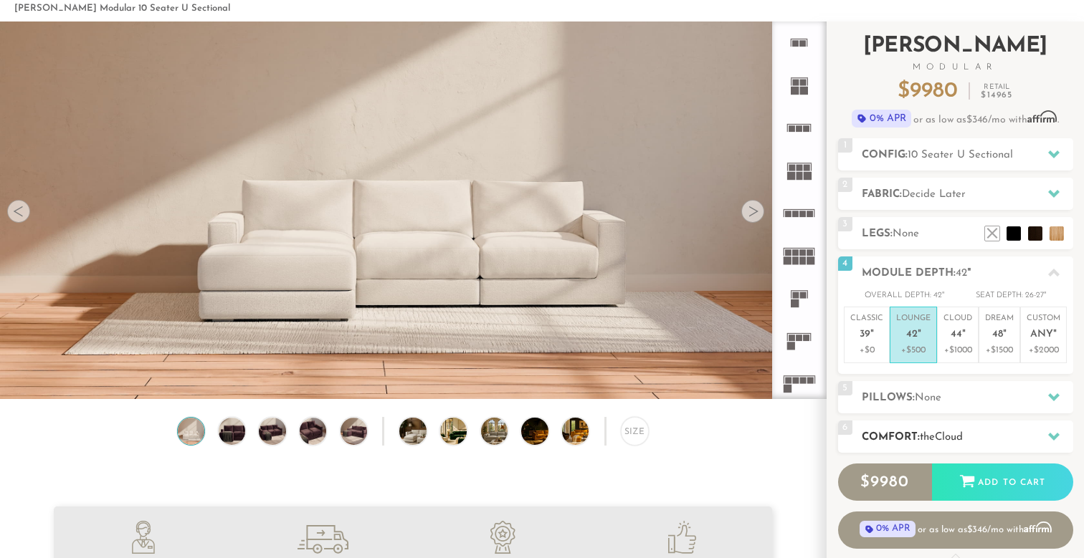
click at [918, 432] on h2 "Comfort: the Cloud" at bounding box center [967, 437] width 211 height 16
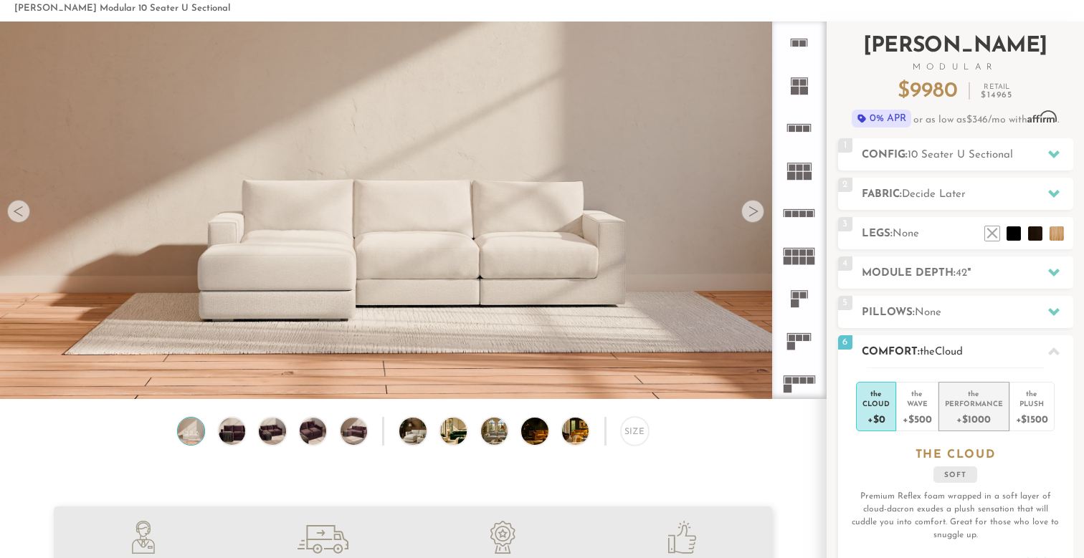
click at [964, 415] on div "+$1000" at bounding box center [974, 419] width 58 height 21
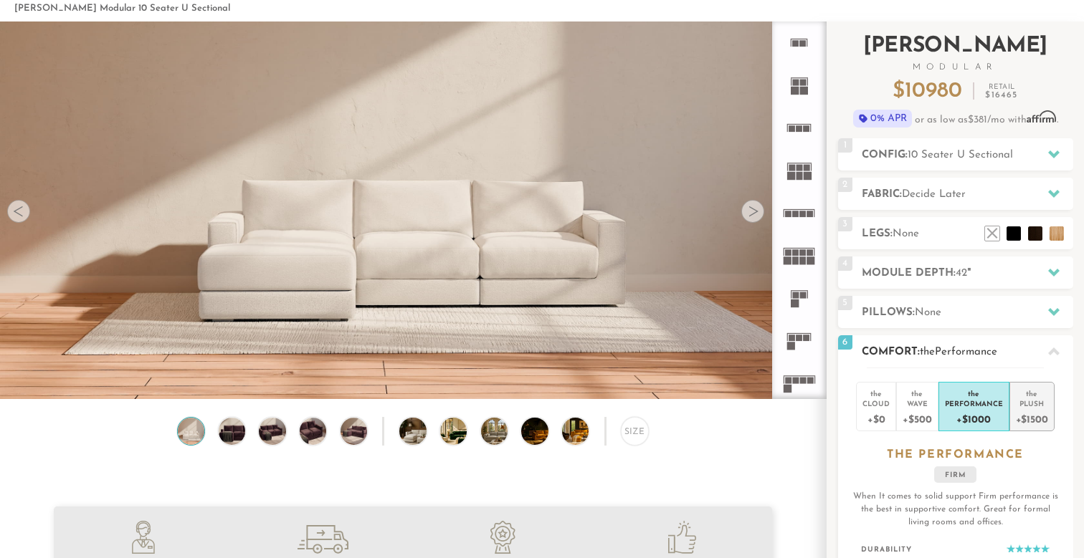
click at [1029, 407] on div "Plush" at bounding box center [1032, 404] width 32 height 10
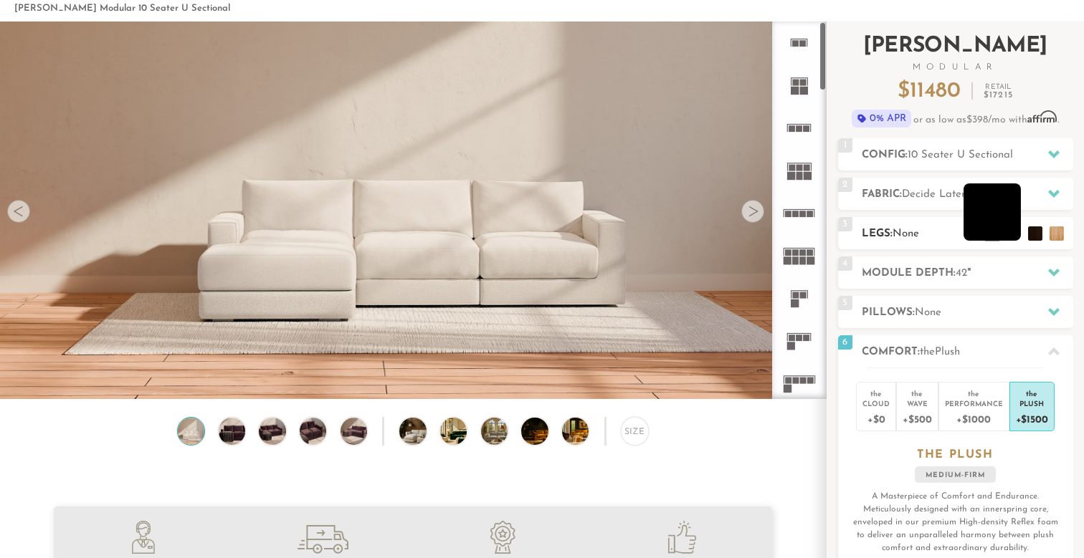
click at [1018, 225] on li at bounding box center [991, 212] width 57 height 57
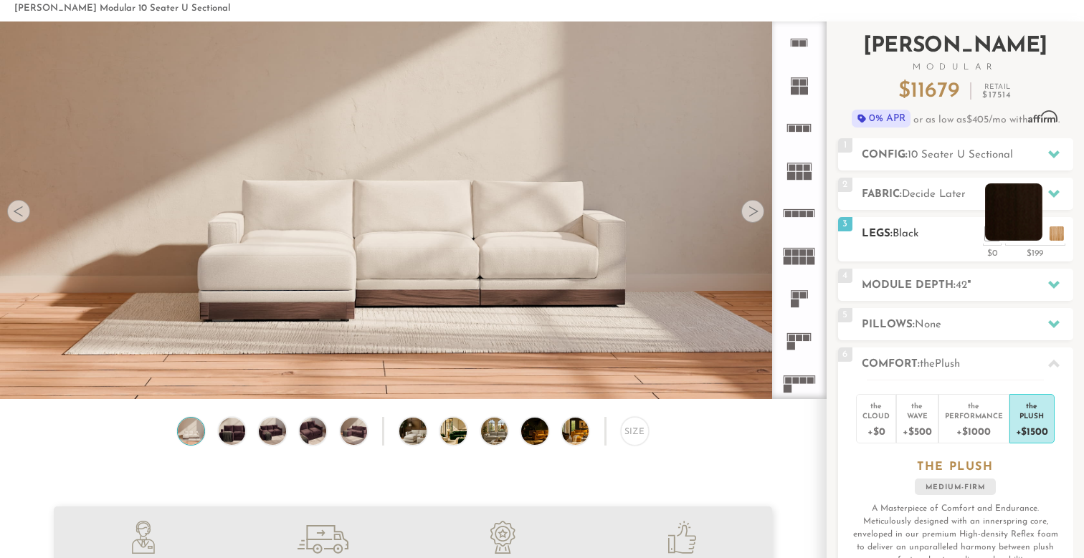
click at [1037, 229] on li at bounding box center [1013, 212] width 57 height 57
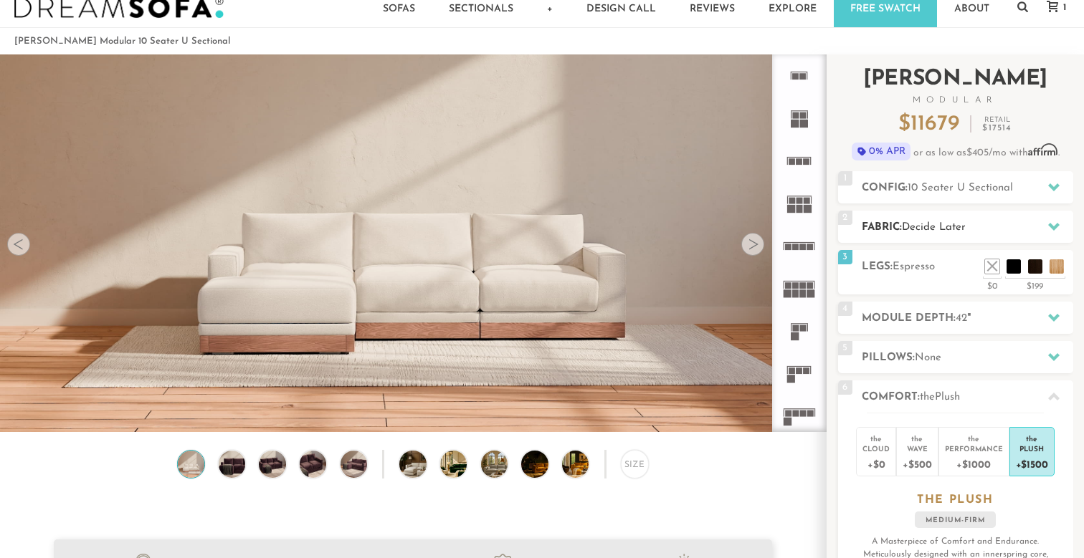
scroll to position [20, 0]
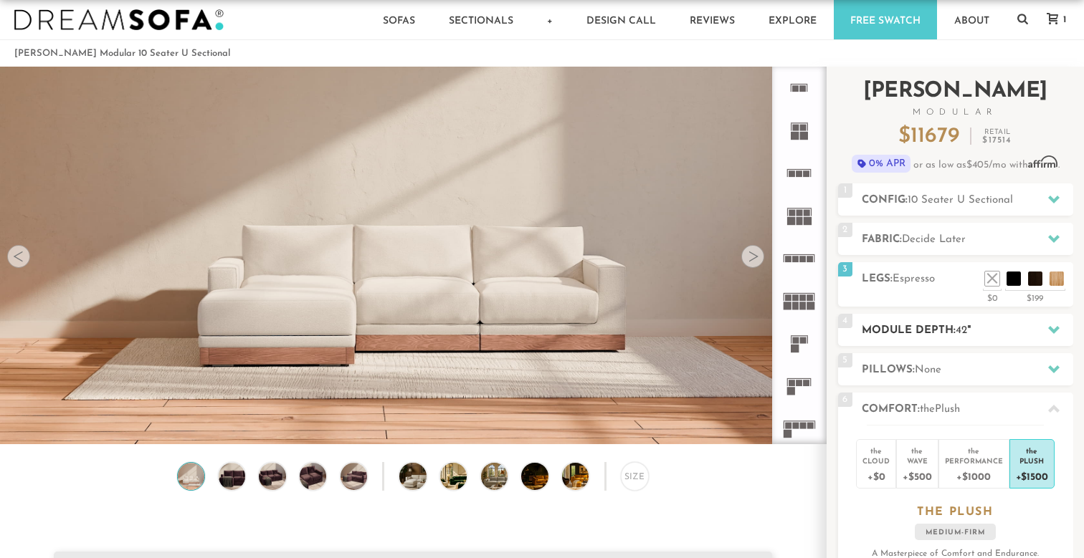
click at [930, 318] on div "4 Module Depth: 42 "" at bounding box center [955, 330] width 235 height 32
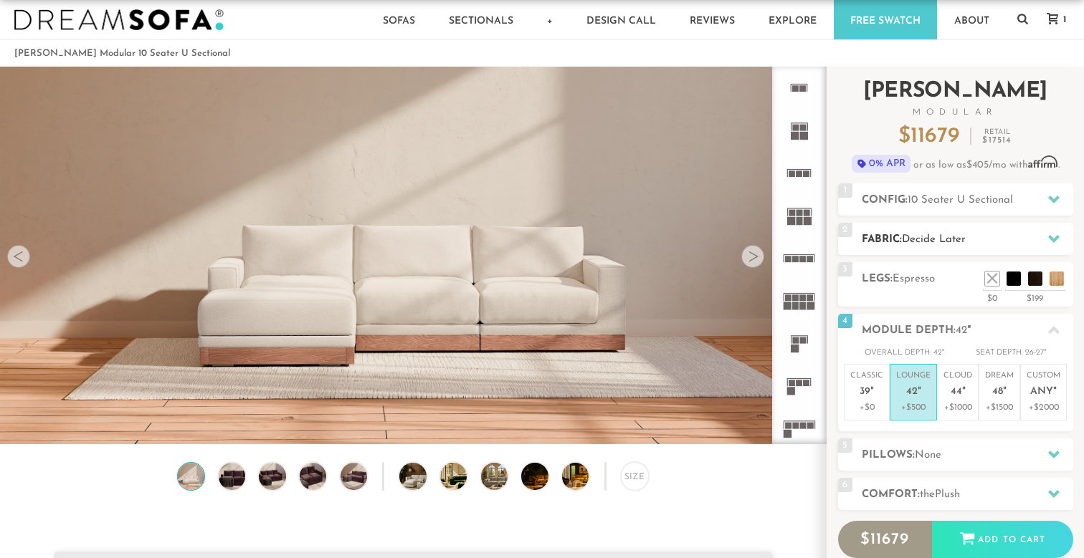
click at [912, 237] on span "Decide Later" at bounding box center [934, 239] width 64 height 11
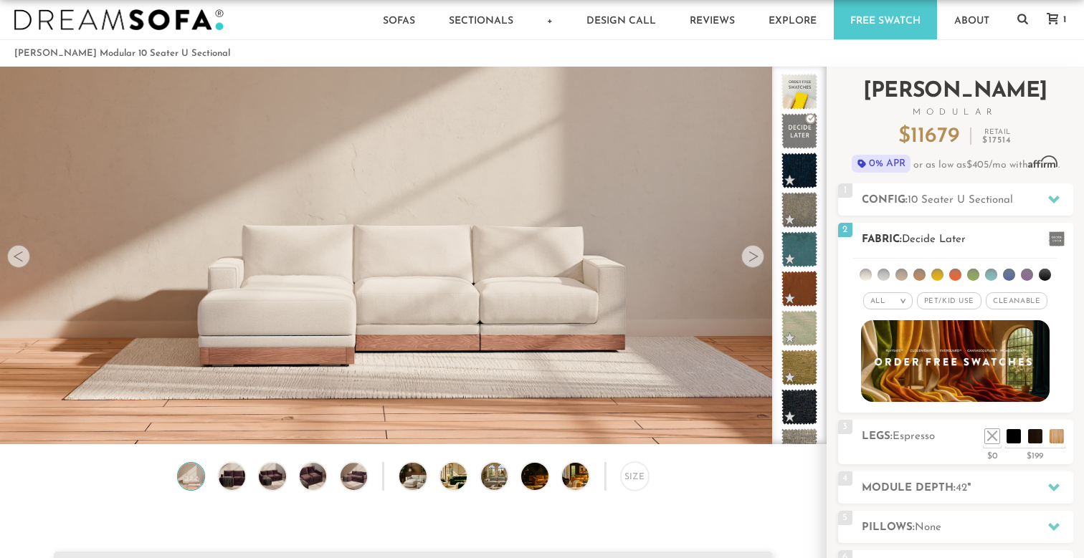
click at [1004, 276] on li at bounding box center [1009, 275] width 12 height 12
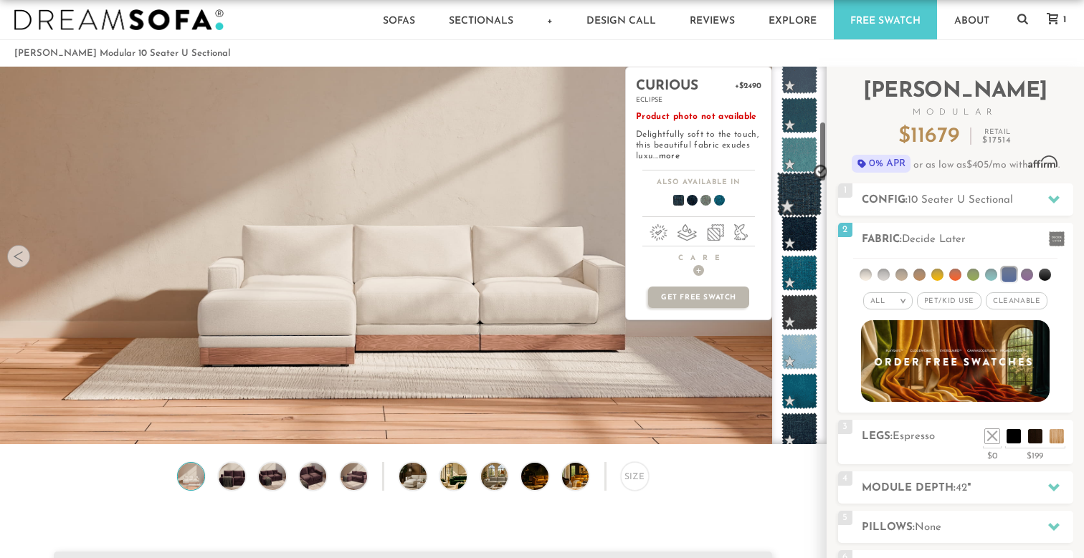
scroll to position [353, 0]
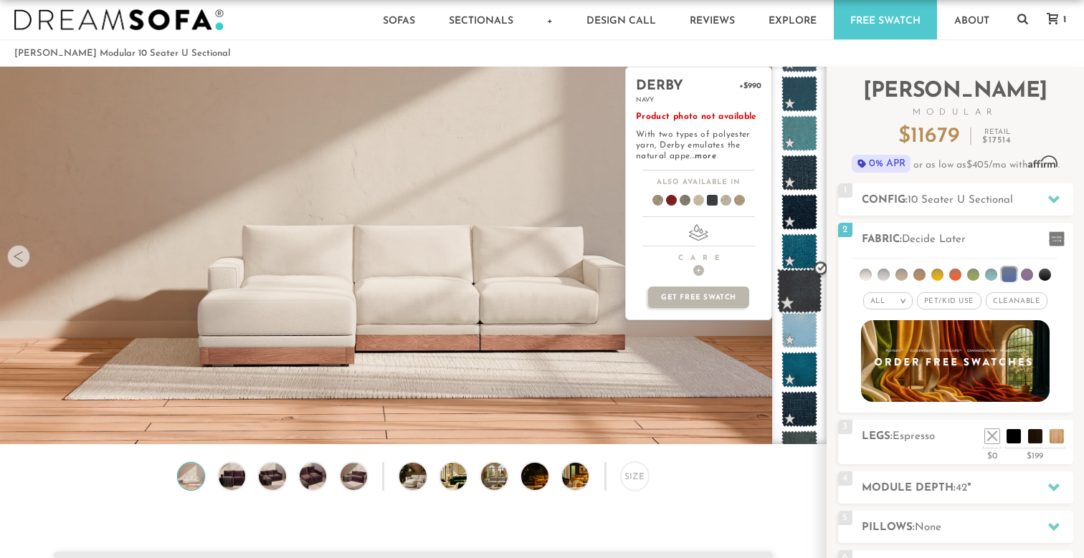
click at [794, 303] on span at bounding box center [799, 291] width 45 height 45
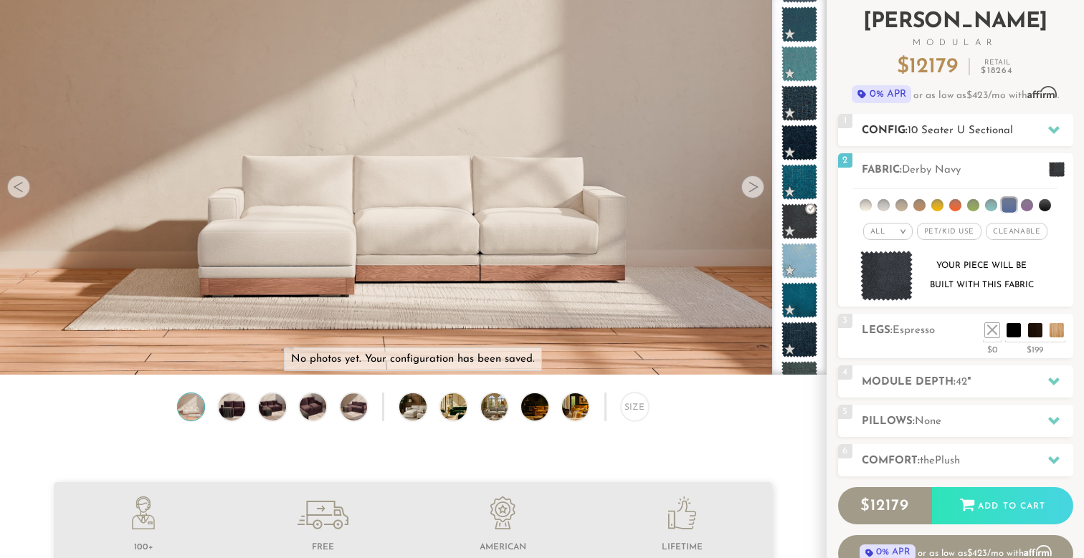
scroll to position [83, 0]
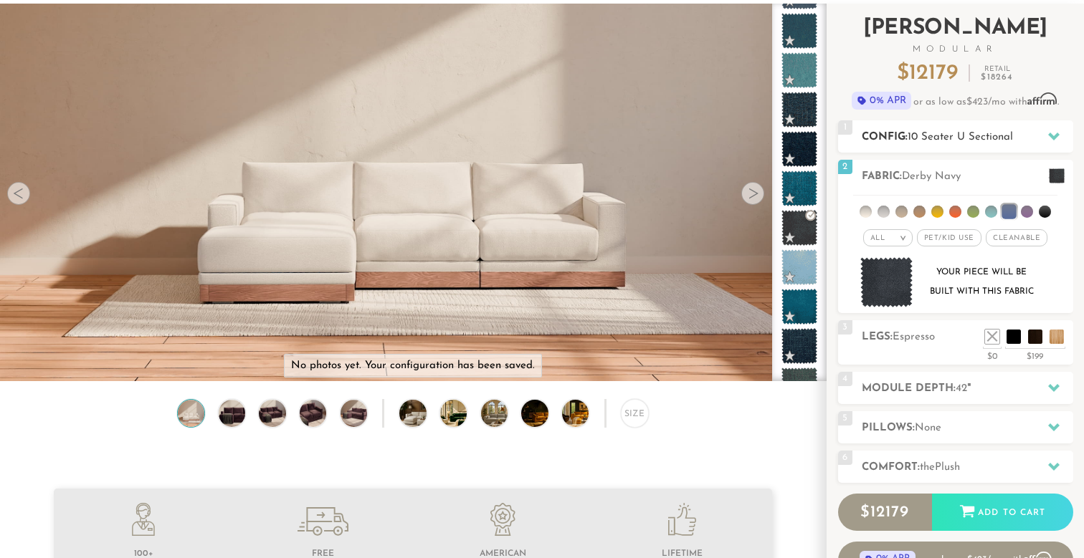
click at [1055, 131] on icon at bounding box center [1053, 135] width 11 height 11
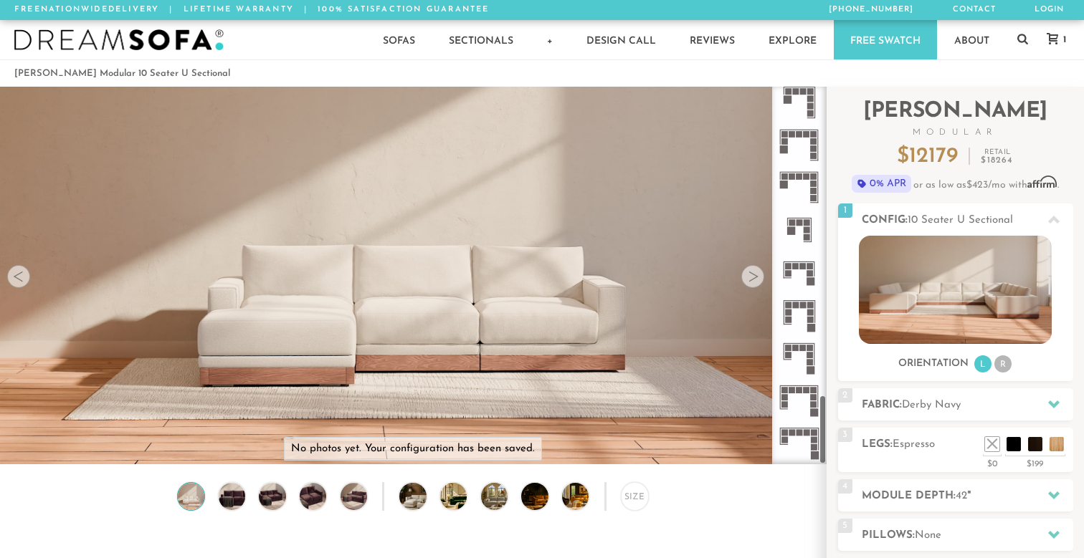
scroll to position [1666, 0]
click at [802, 428] on icon at bounding box center [799, 442] width 42 height 42
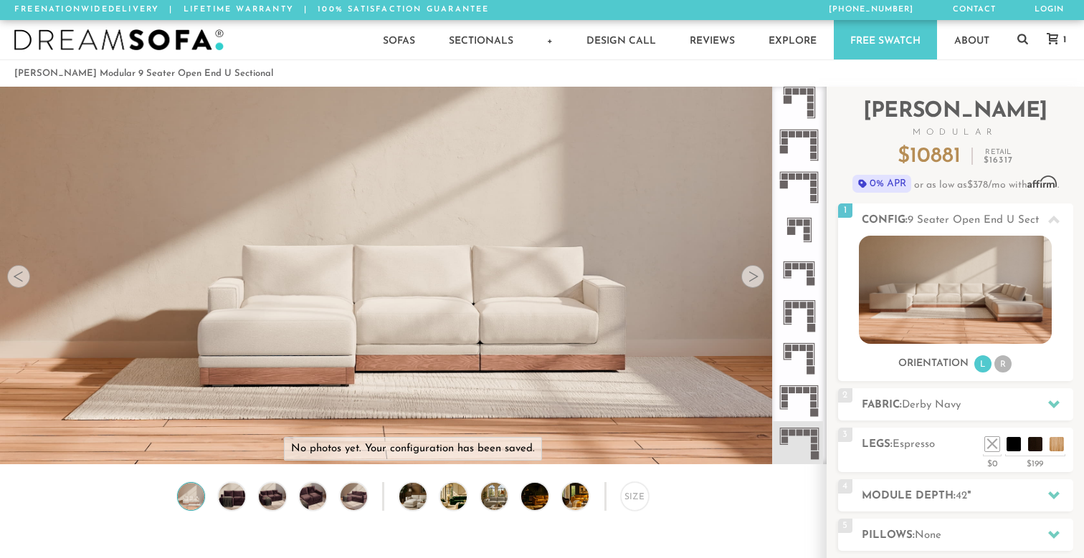
click at [803, 407] on icon at bounding box center [799, 400] width 42 height 42
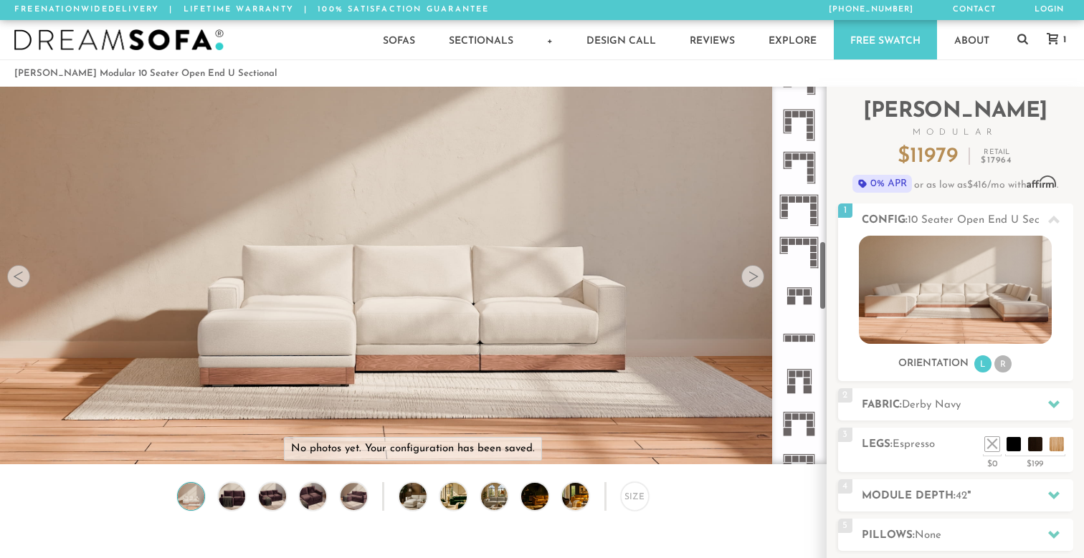
scroll to position [837, 0]
click at [791, 209] on icon at bounding box center [799, 208] width 42 height 42
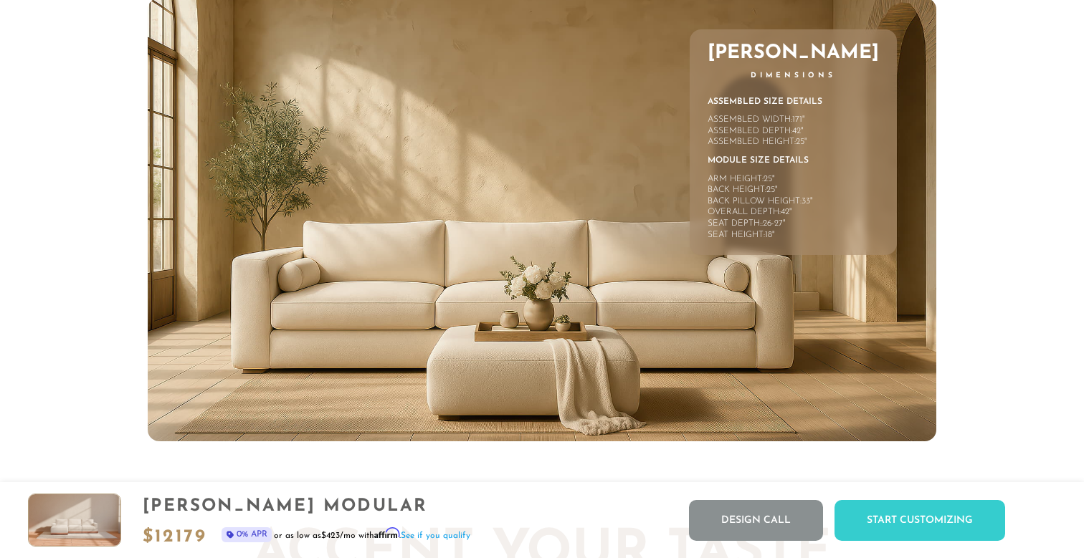
scroll to position [6398, 0]
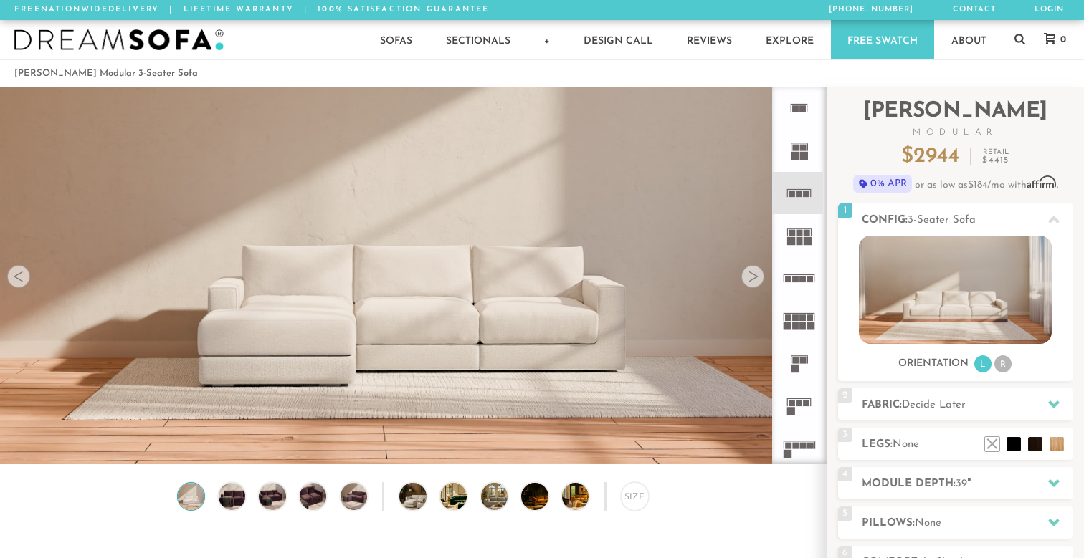
click at [798, 112] on rect at bounding box center [795, 108] width 6 height 6
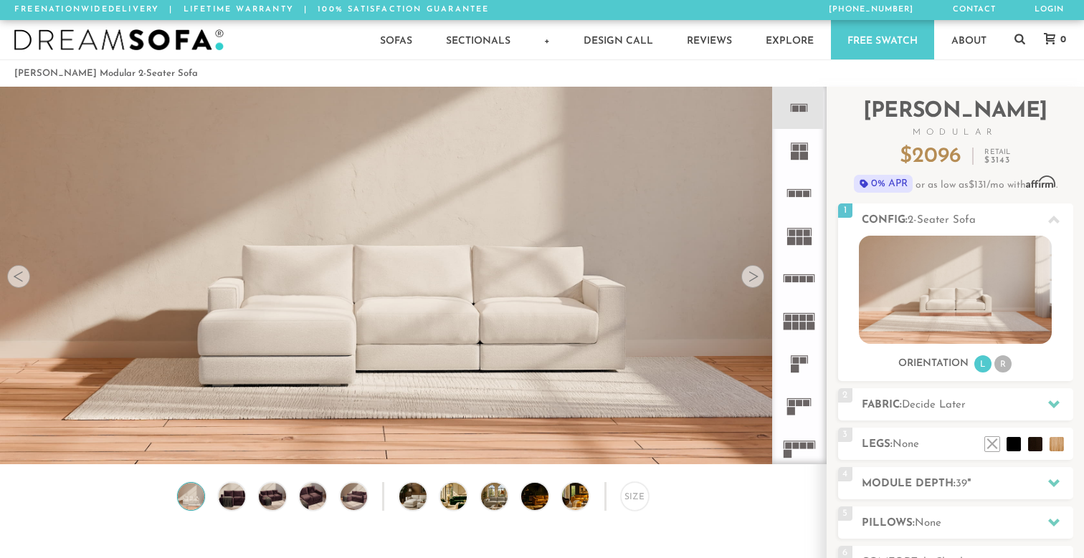
click at [799, 153] on rect at bounding box center [795, 156] width 8 height 8
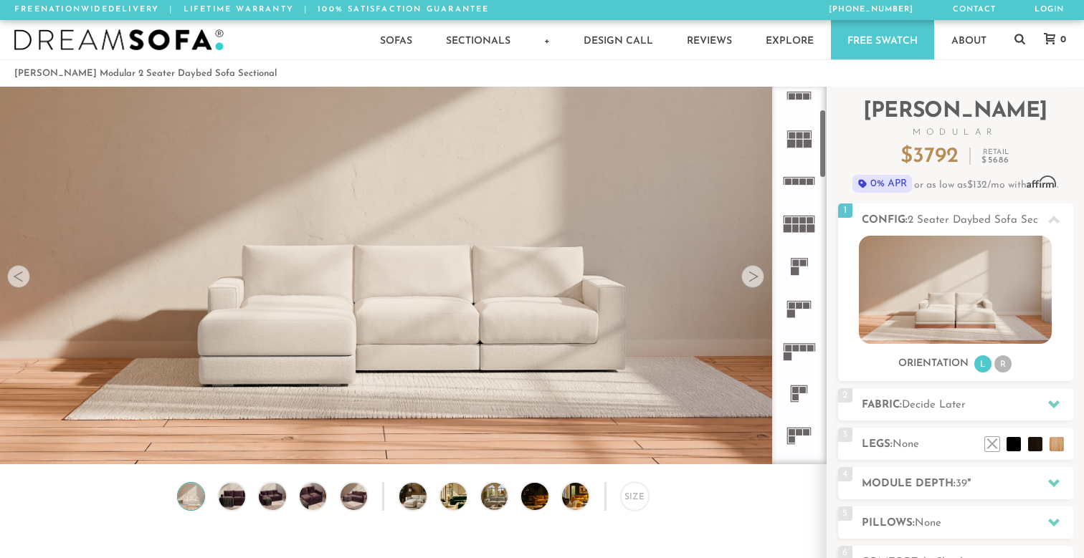
scroll to position [147, 0]
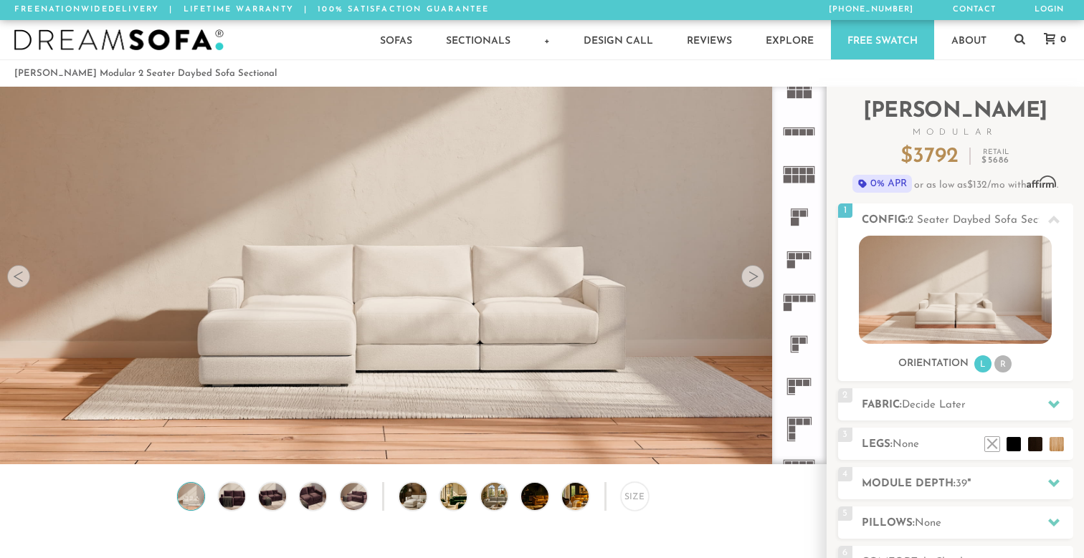
click at [803, 389] on icon at bounding box center [799, 387] width 42 height 42
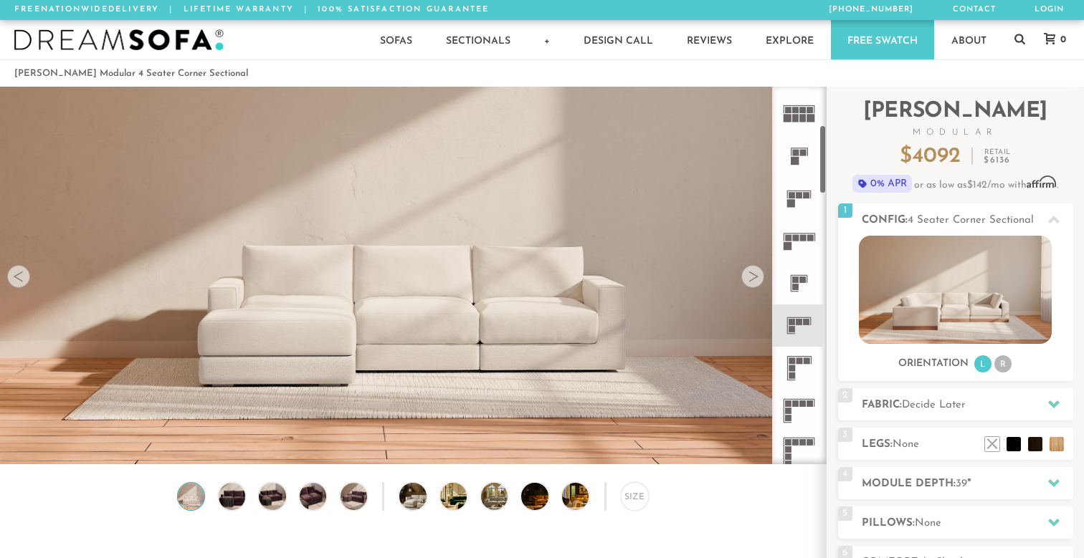
scroll to position [209, 0]
click at [801, 410] on icon at bounding box center [799, 410] width 42 height 42
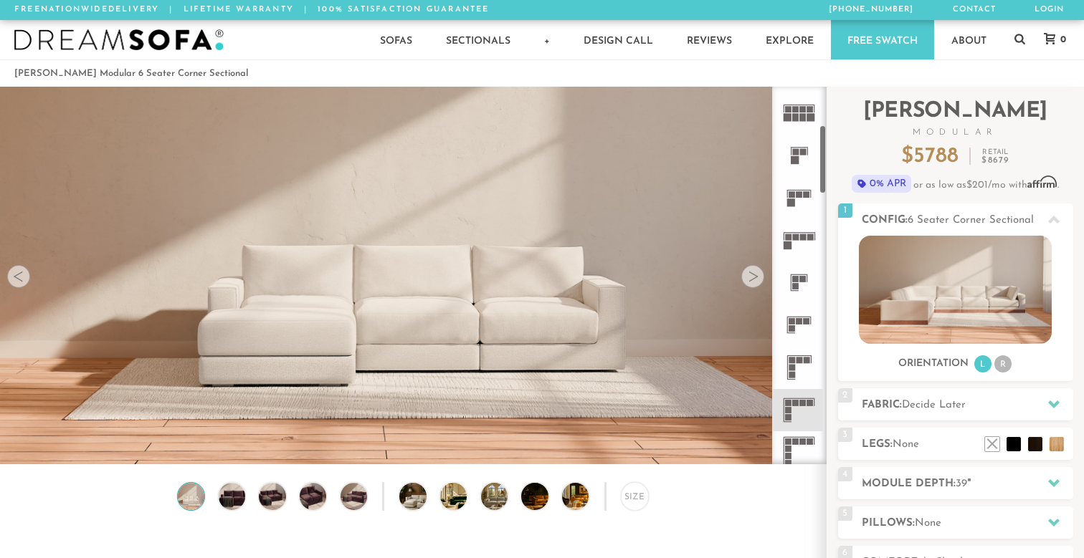
click at [812, 366] on icon at bounding box center [799, 367] width 42 height 42
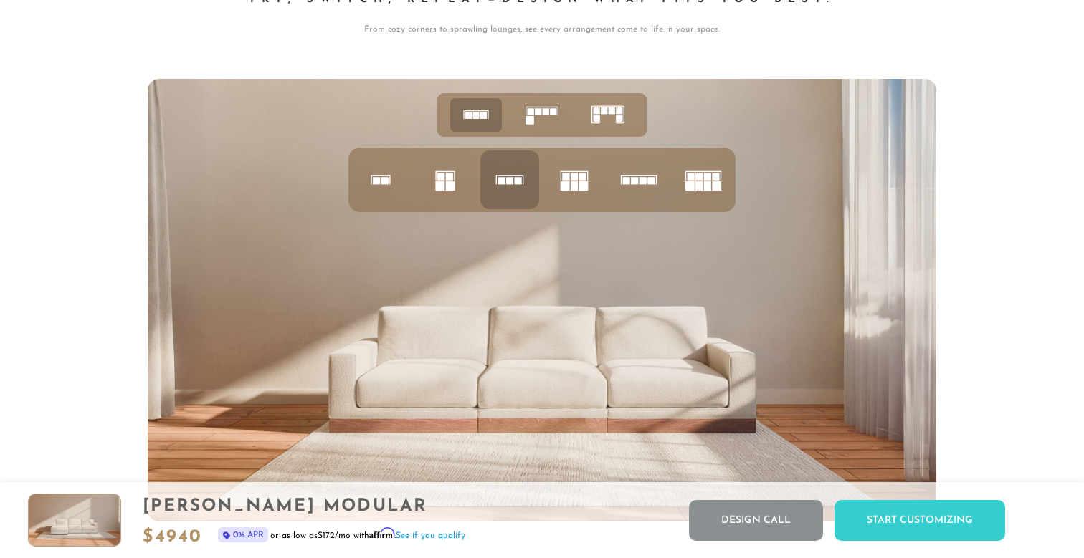
scroll to position [5629, 0]
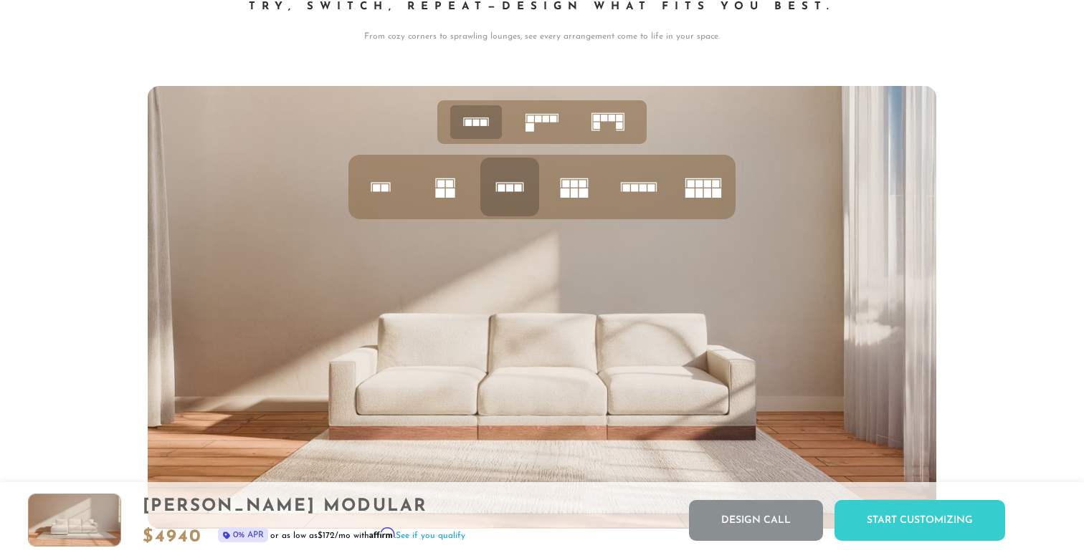
click at [685, 186] on icon at bounding box center [703, 187] width 49 height 49
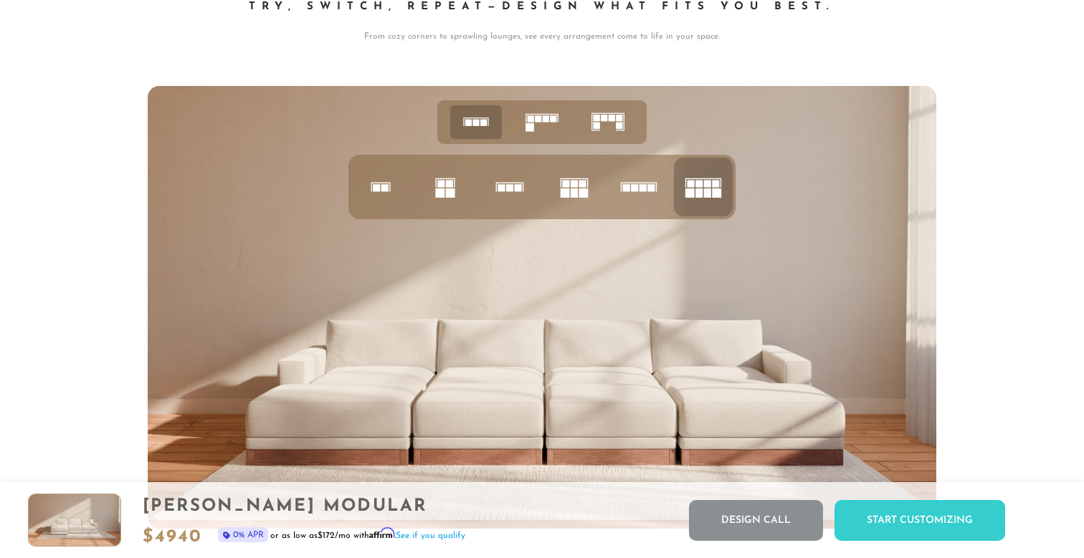
click at [604, 127] on icon at bounding box center [608, 122] width 44 height 44
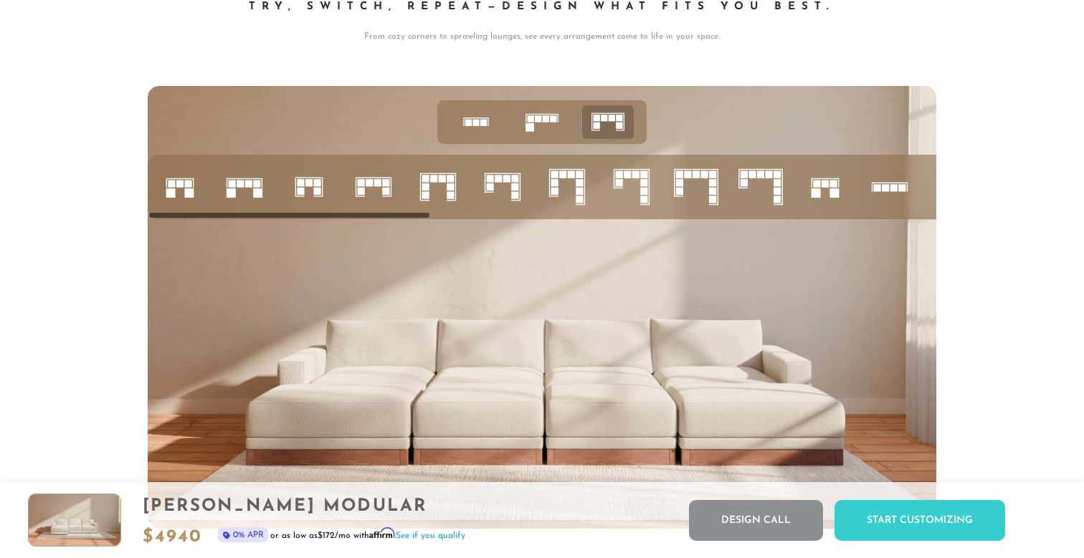
click at [628, 188] on icon at bounding box center [631, 187] width 49 height 49
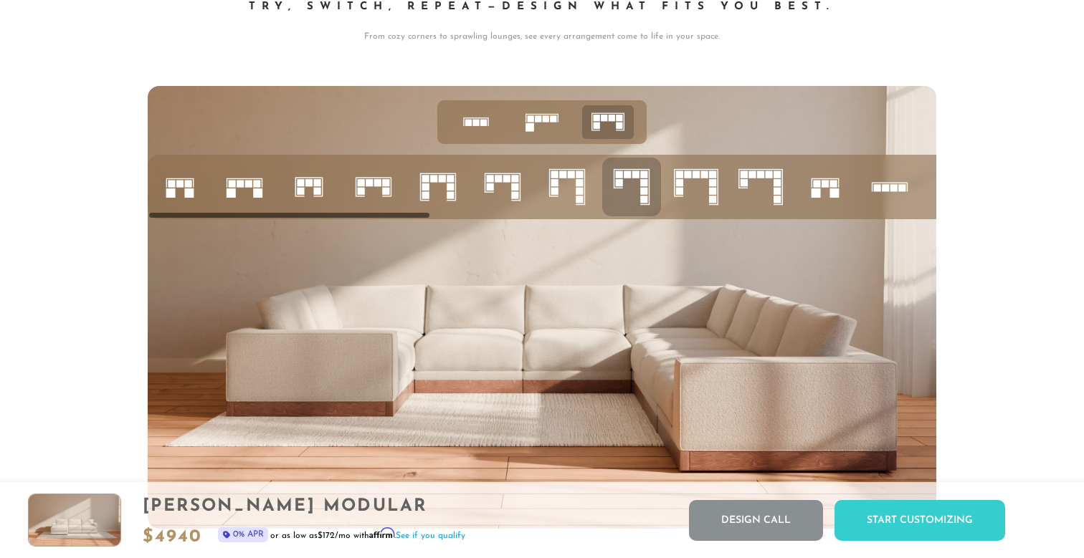
click at [694, 201] on icon at bounding box center [696, 187] width 49 height 49
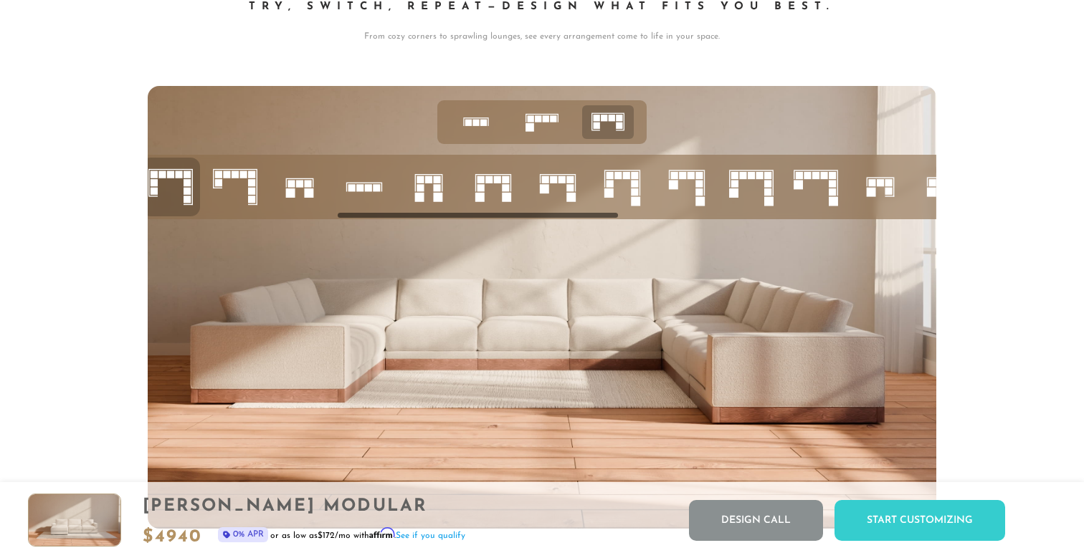
scroll to position [0, 528]
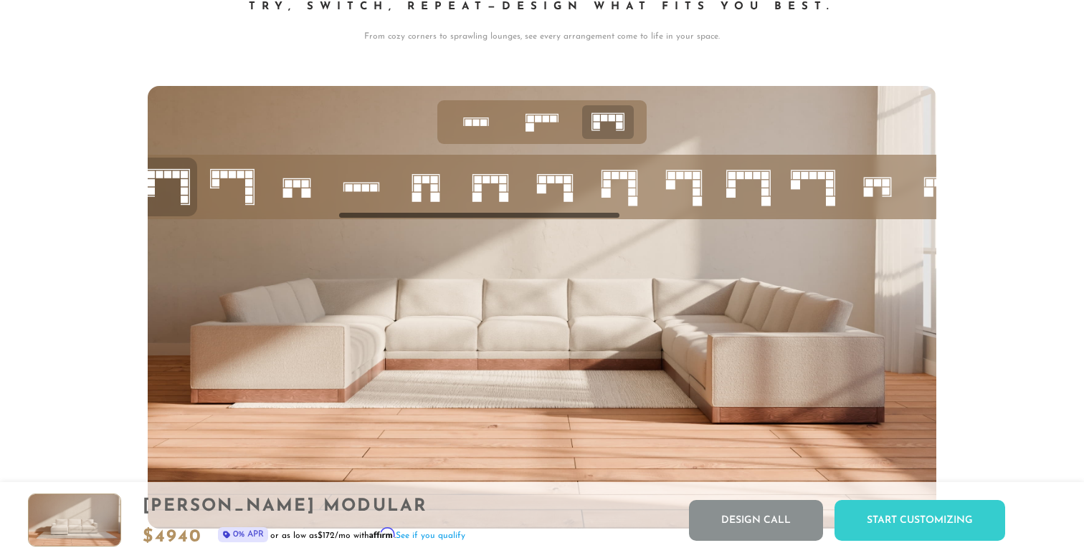
click at [687, 187] on icon at bounding box center [683, 187] width 49 height 49
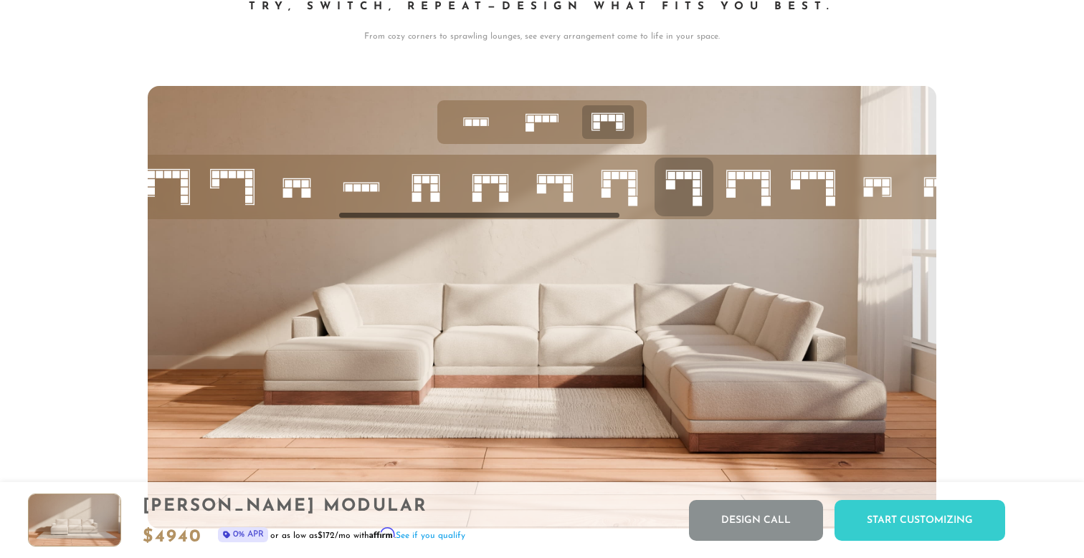
click at [687, 187] on icon at bounding box center [683, 187] width 49 height 49
click at [752, 183] on icon at bounding box center [748, 187] width 49 height 49
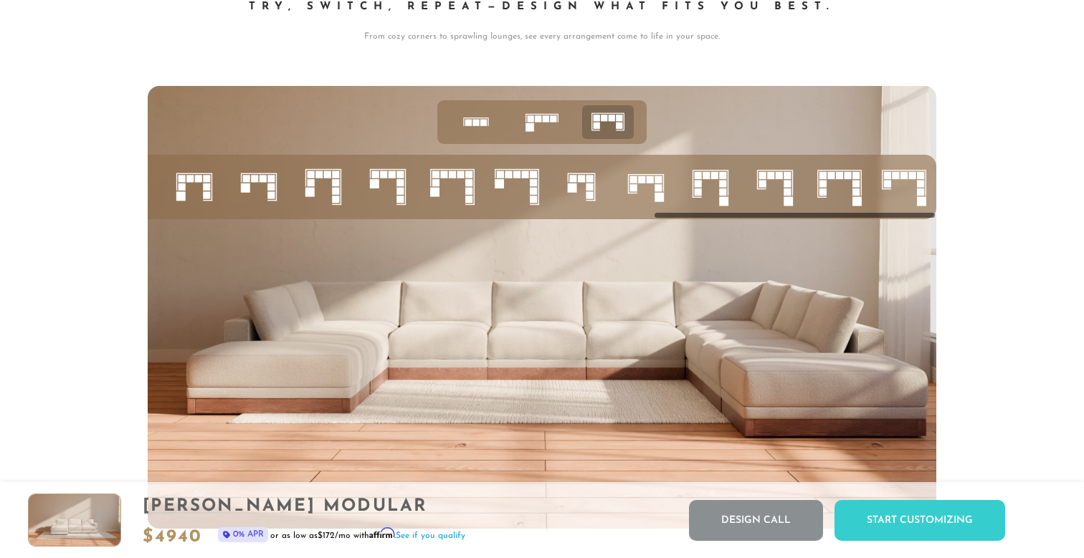
scroll to position [0, 1405]
click at [794, 196] on icon at bounding box center [775, 187] width 49 height 49
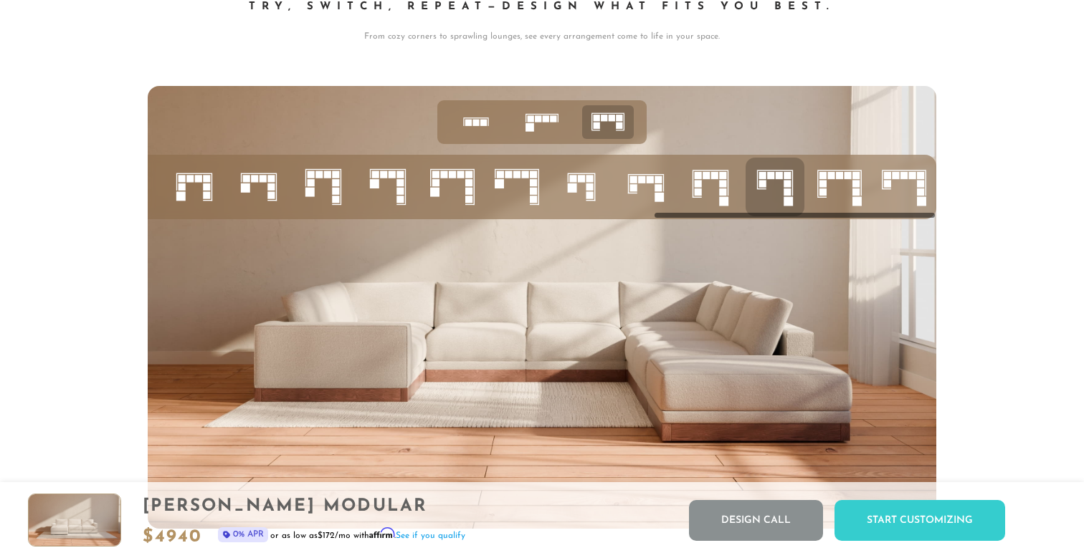
click at [723, 189] on rect at bounding box center [722, 192] width 7 height 7
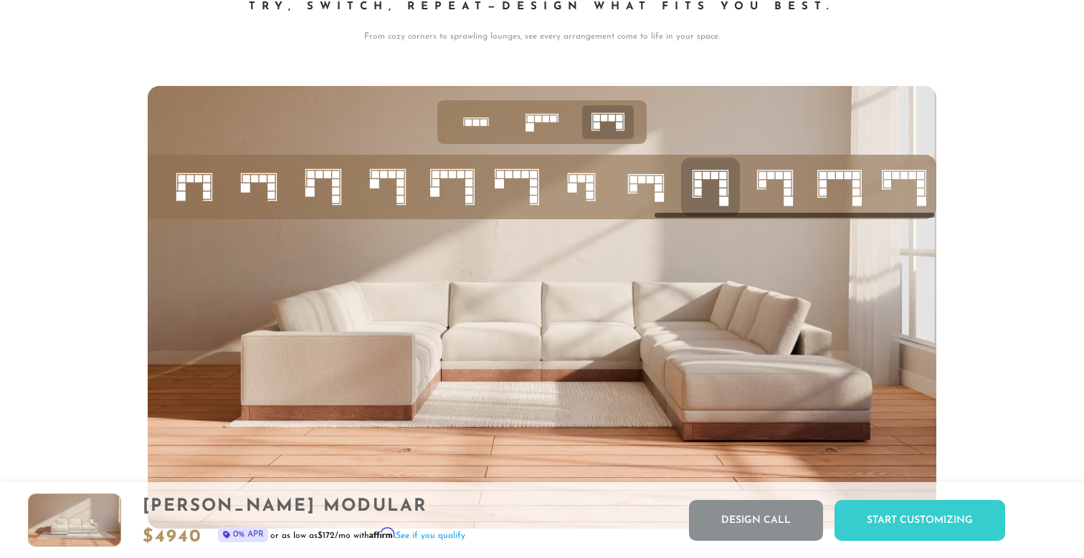
click at [920, 195] on rect at bounding box center [920, 192] width 7 height 7
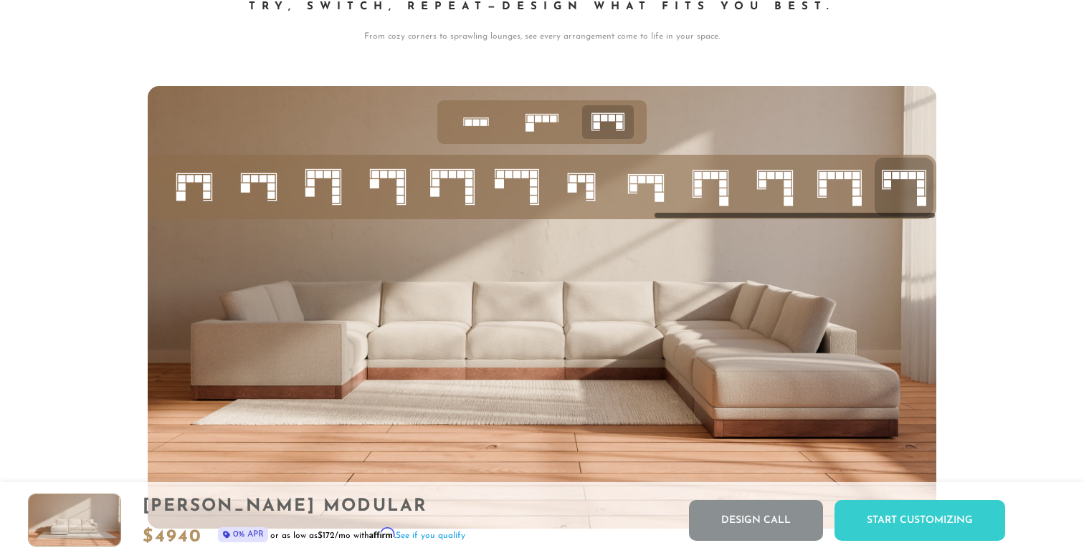
click at [829, 189] on icon at bounding box center [839, 187] width 49 height 49
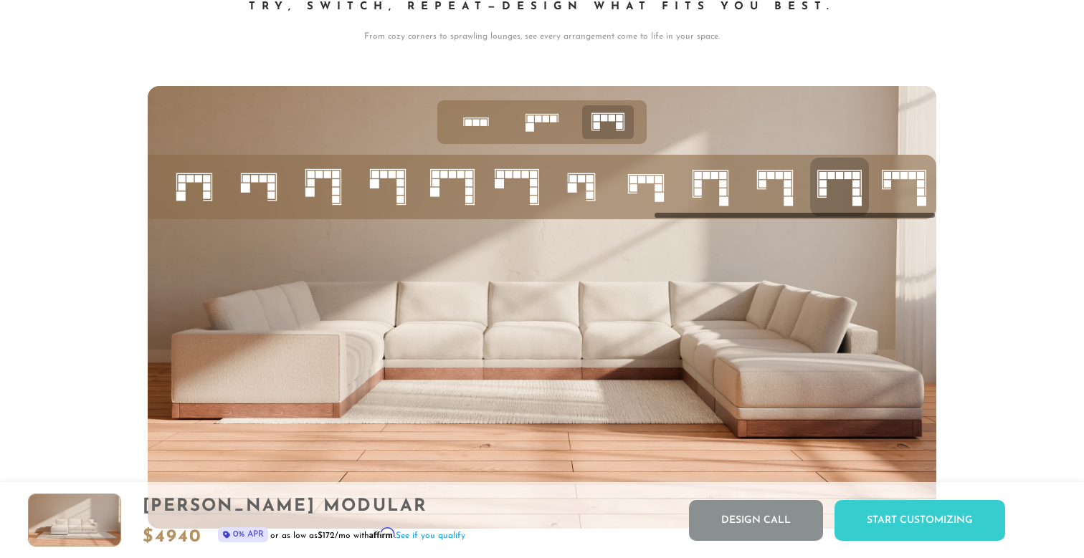
click at [899, 185] on icon at bounding box center [904, 187] width 49 height 49
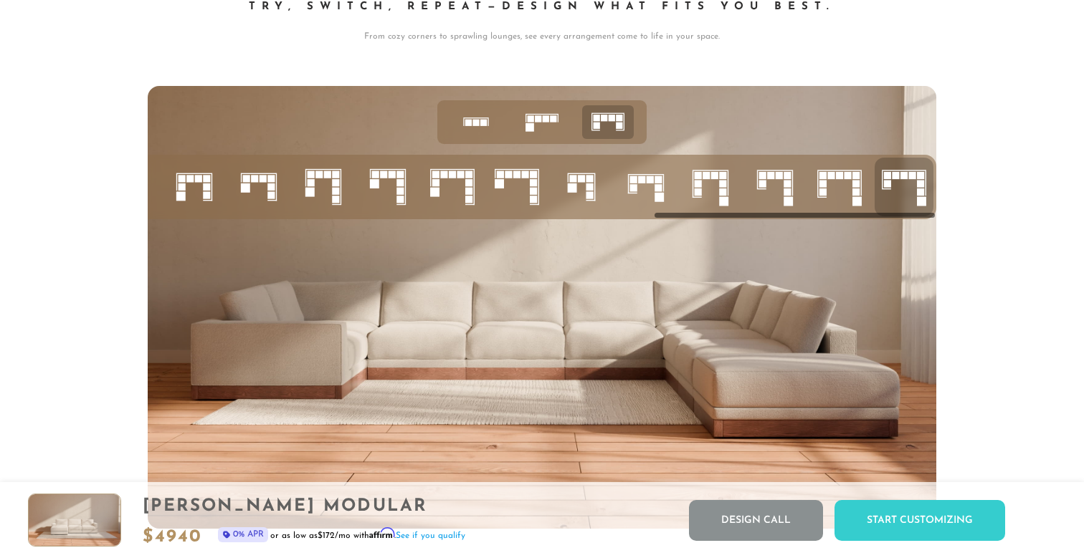
click at [832, 185] on icon at bounding box center [839, 187] width 49 height 49
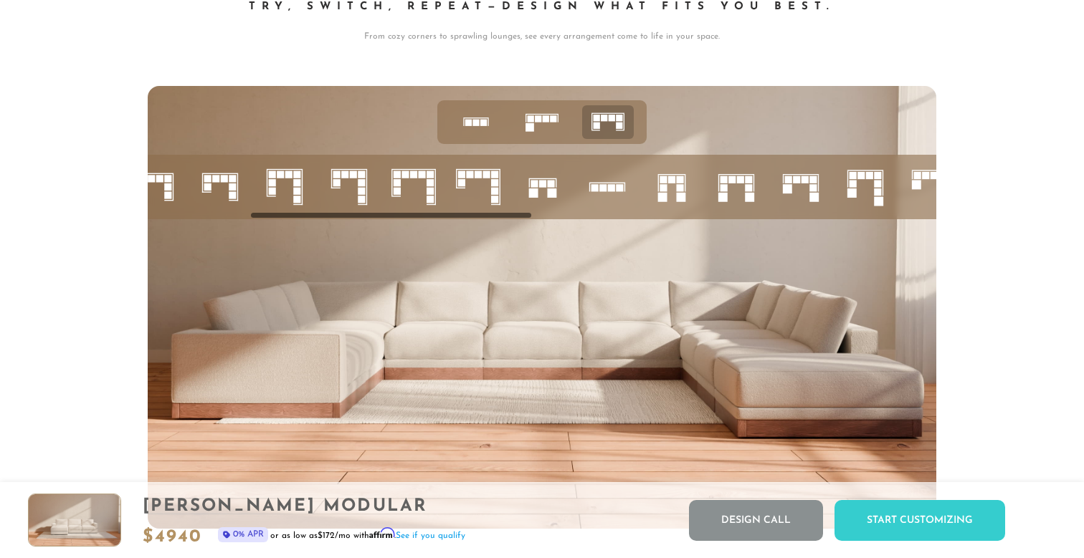
scroll to position [0, 282]
click at [419, 186] on icon at bounding box center [414, 187] width 49 height 49
